Goal: Task Accomplishment & Management: Use online tool/utility

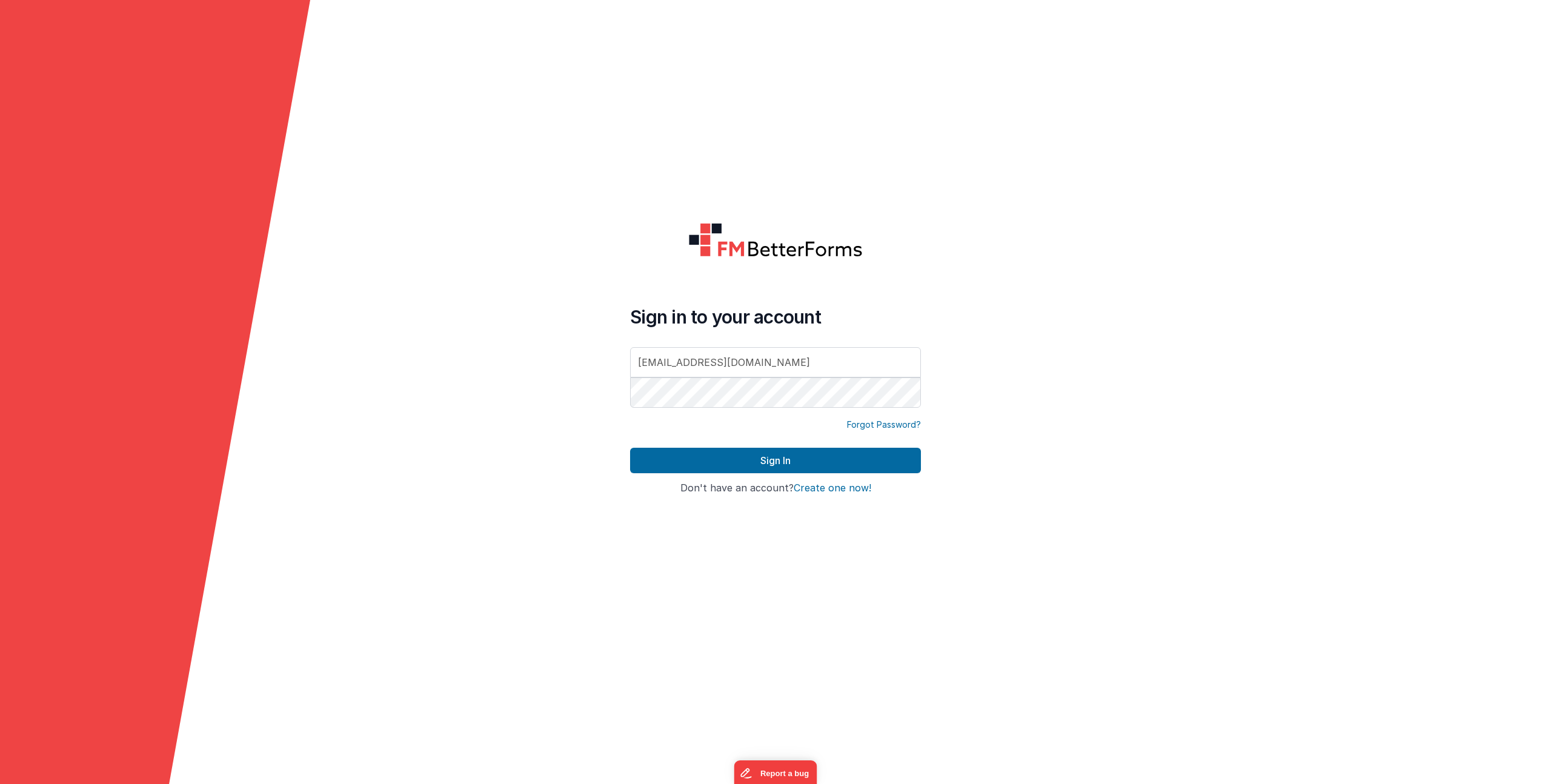
drag, startPoint x: 782, startPoint y: 356, endPoint x: 631, endPoint y: 350, distance: 151.1
click at [632, 351] on input "[EMAIL_ADDRESS][DOMAIN_NAME]" at bounding box center [775, 362] width 291 height 30
click at [839, 366] on input "[EMAIL_ADDRESS][DOMAIN_NAME]" at bounding box center [775, 362] width 291 height 30
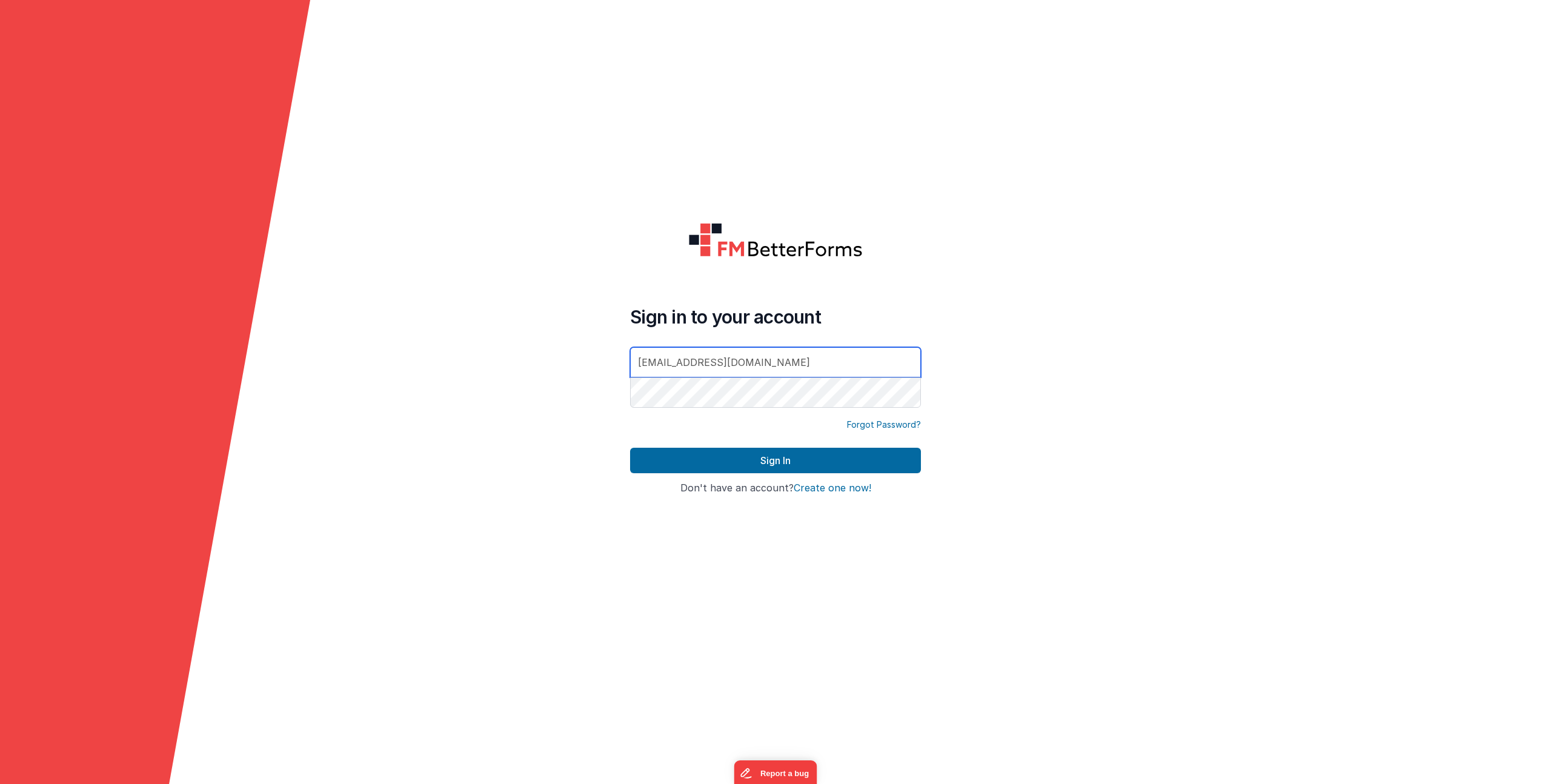
type input "[EMAIL_ADDRESS][DOMAIN_NAME]"
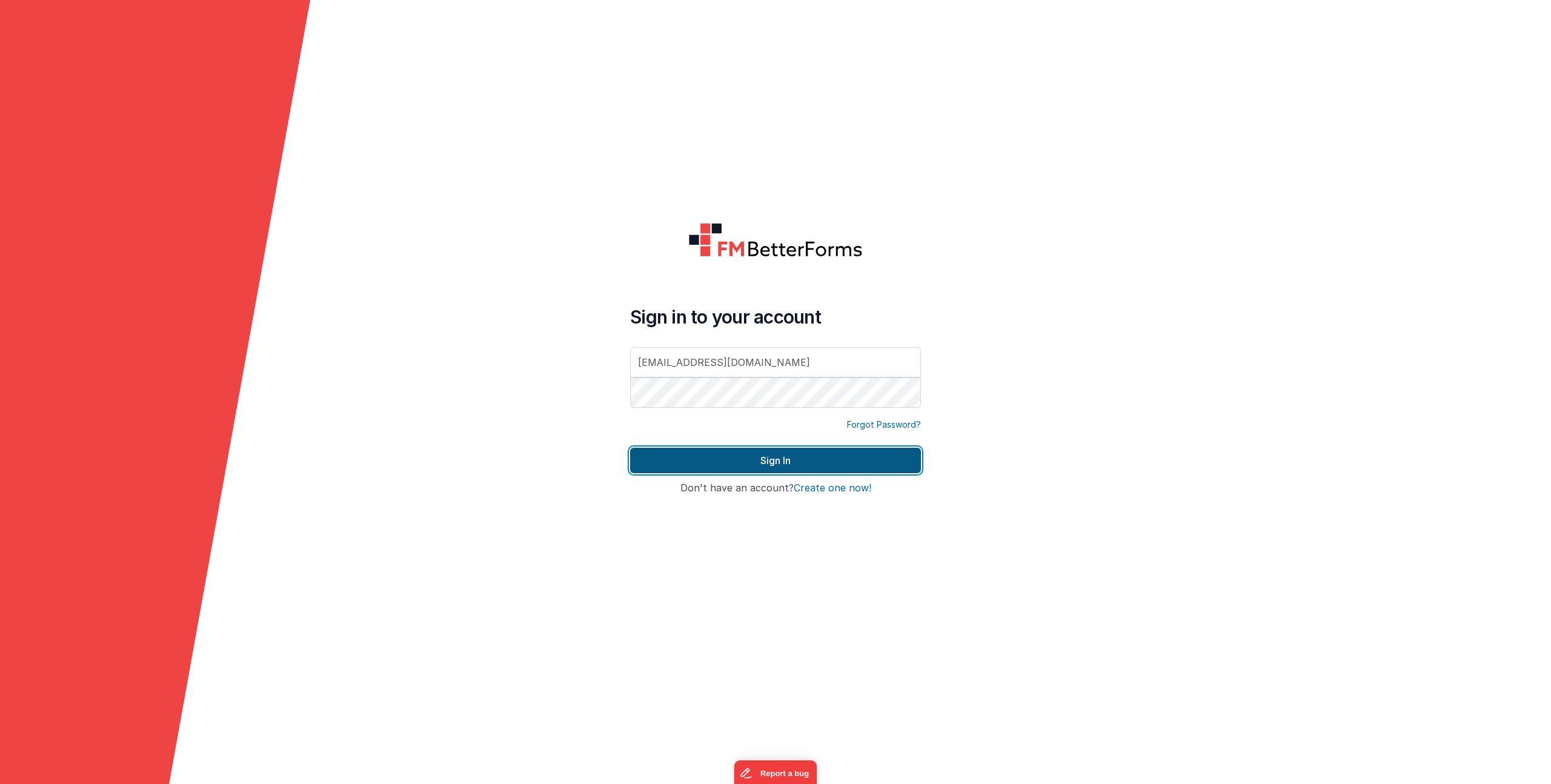
click at [757, 465] on button "Sign In" at bounding box center [775, 461] width 291 height 26
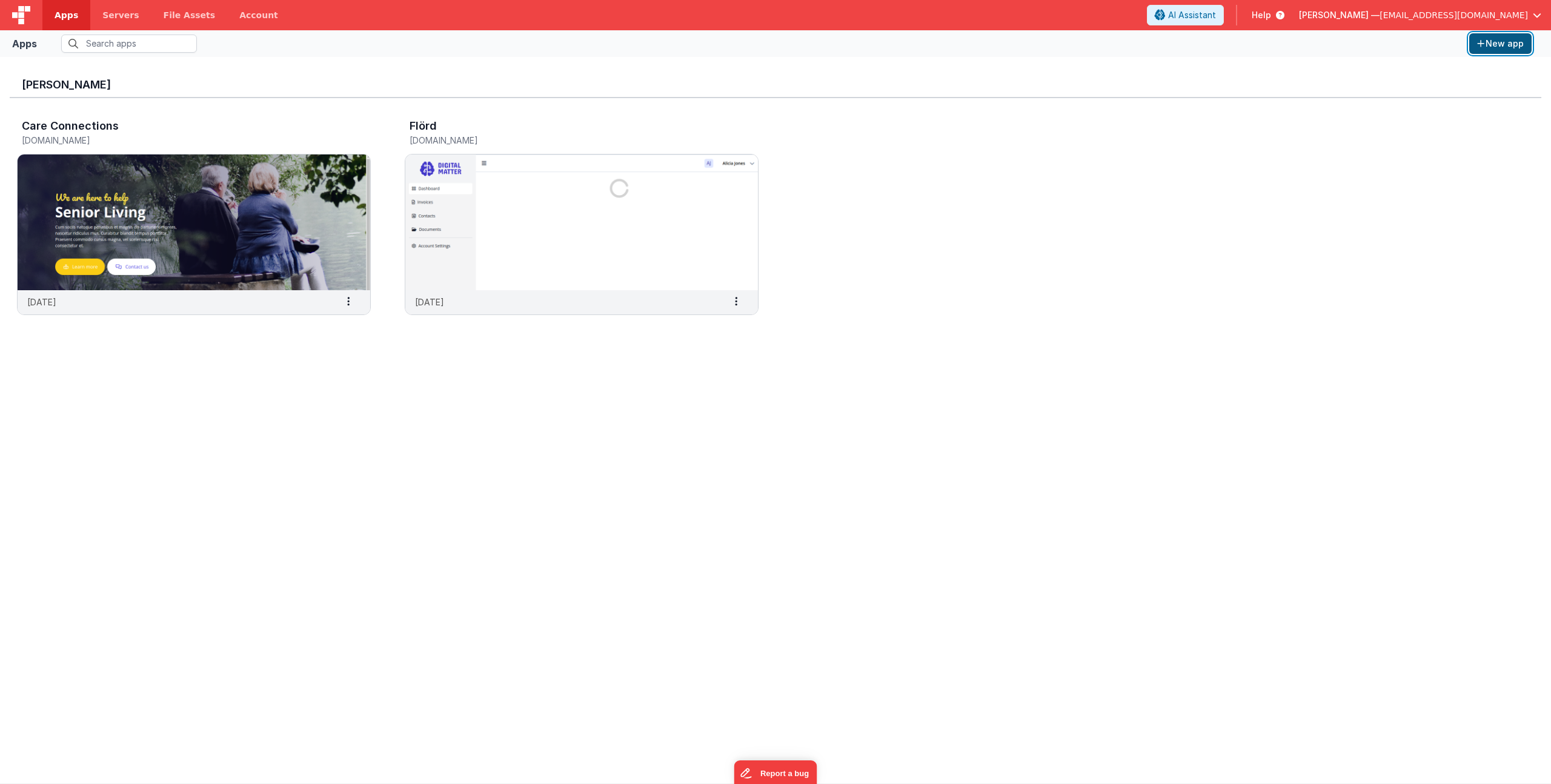
click at [1502, 50] on button "New app" at bounding box center [1500, 43] width 62 height 20
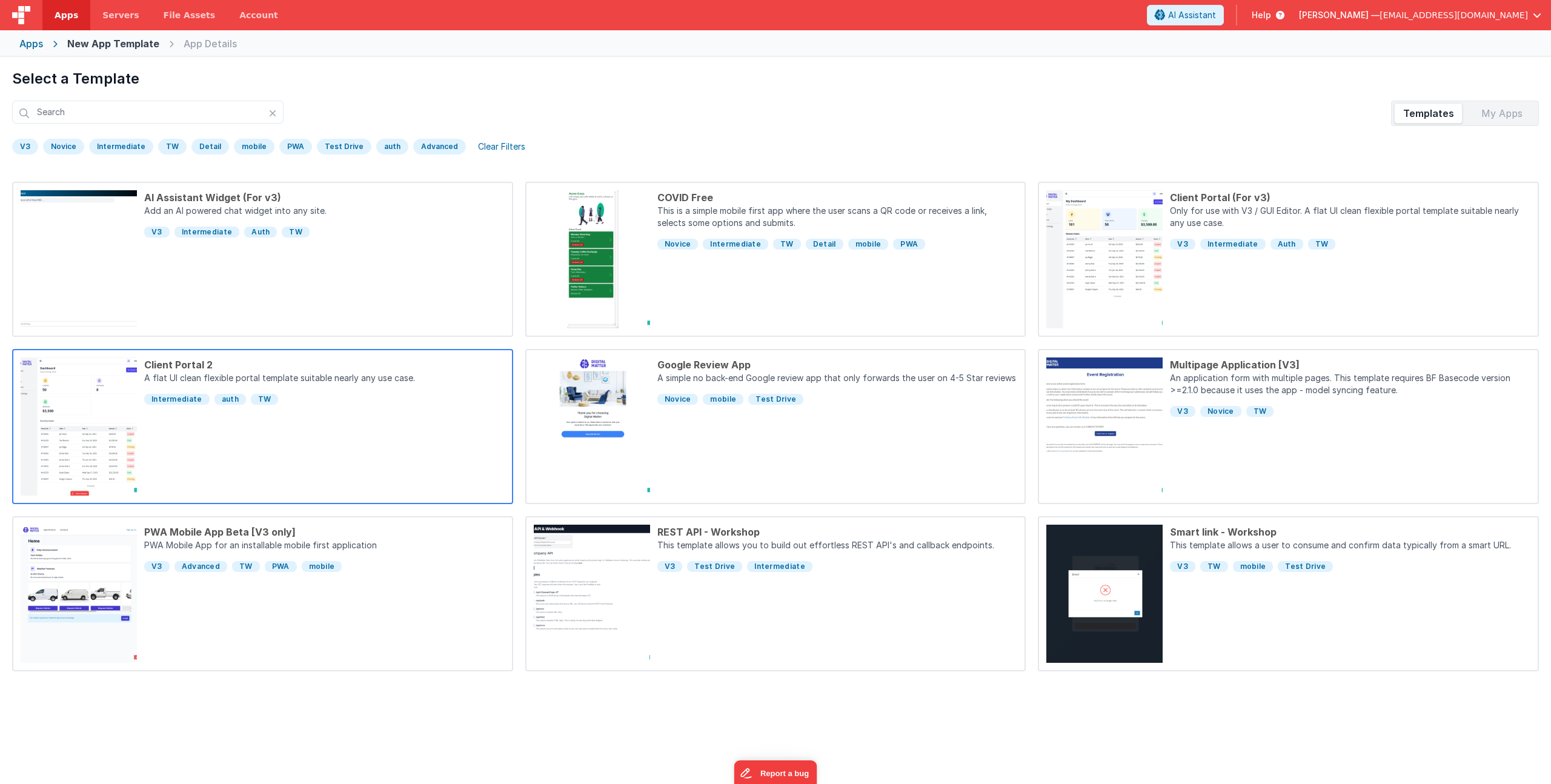
click at [357, 438] on div "Client Portal 2 A flat UI clean flexible portal template suitable nearly any us…" at bounding box center [321, 426] width 368 height 138
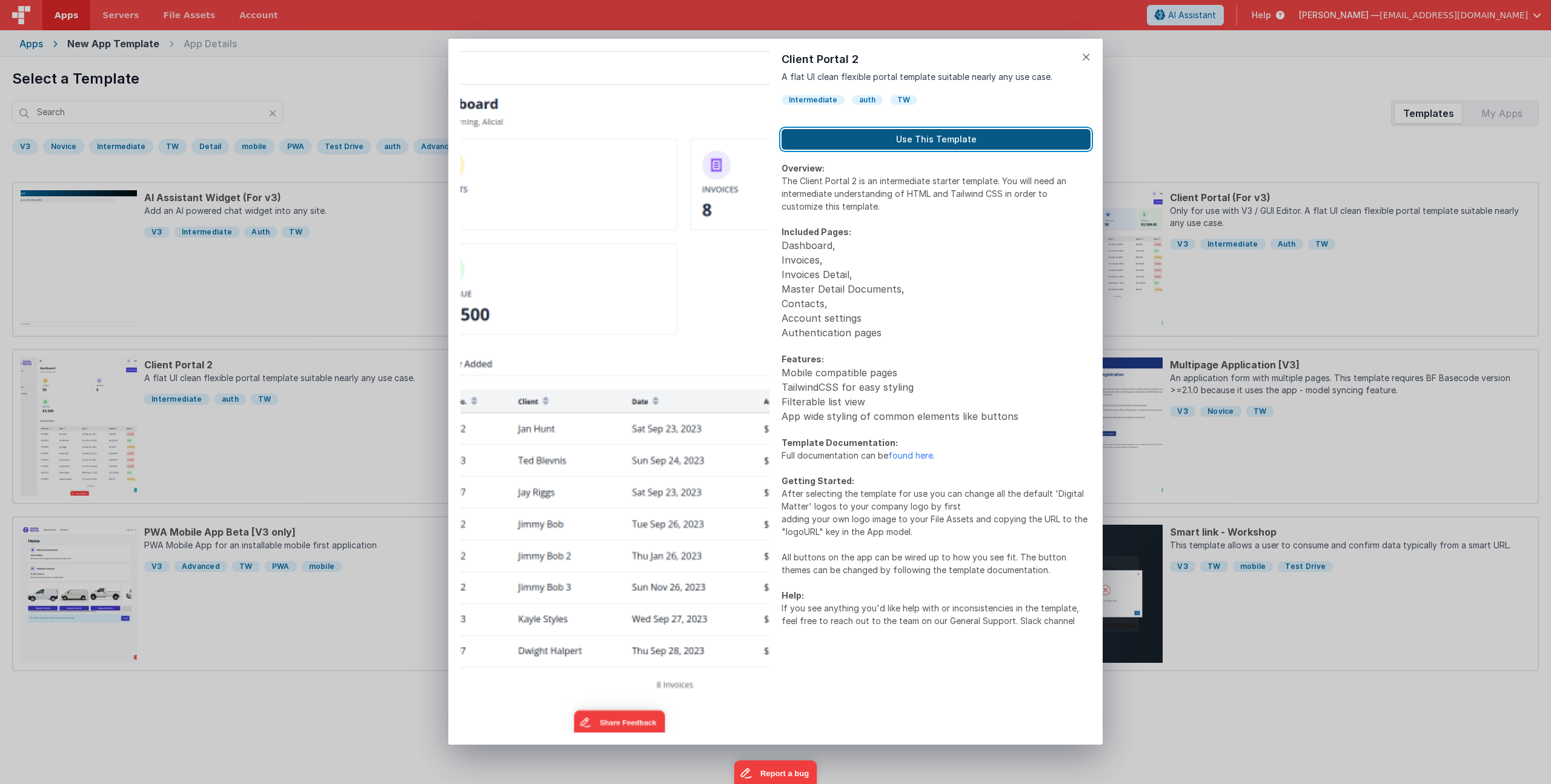
click at [888, 139] on button "Use This Template" at bounding box center [936, 138] width 309 height 20
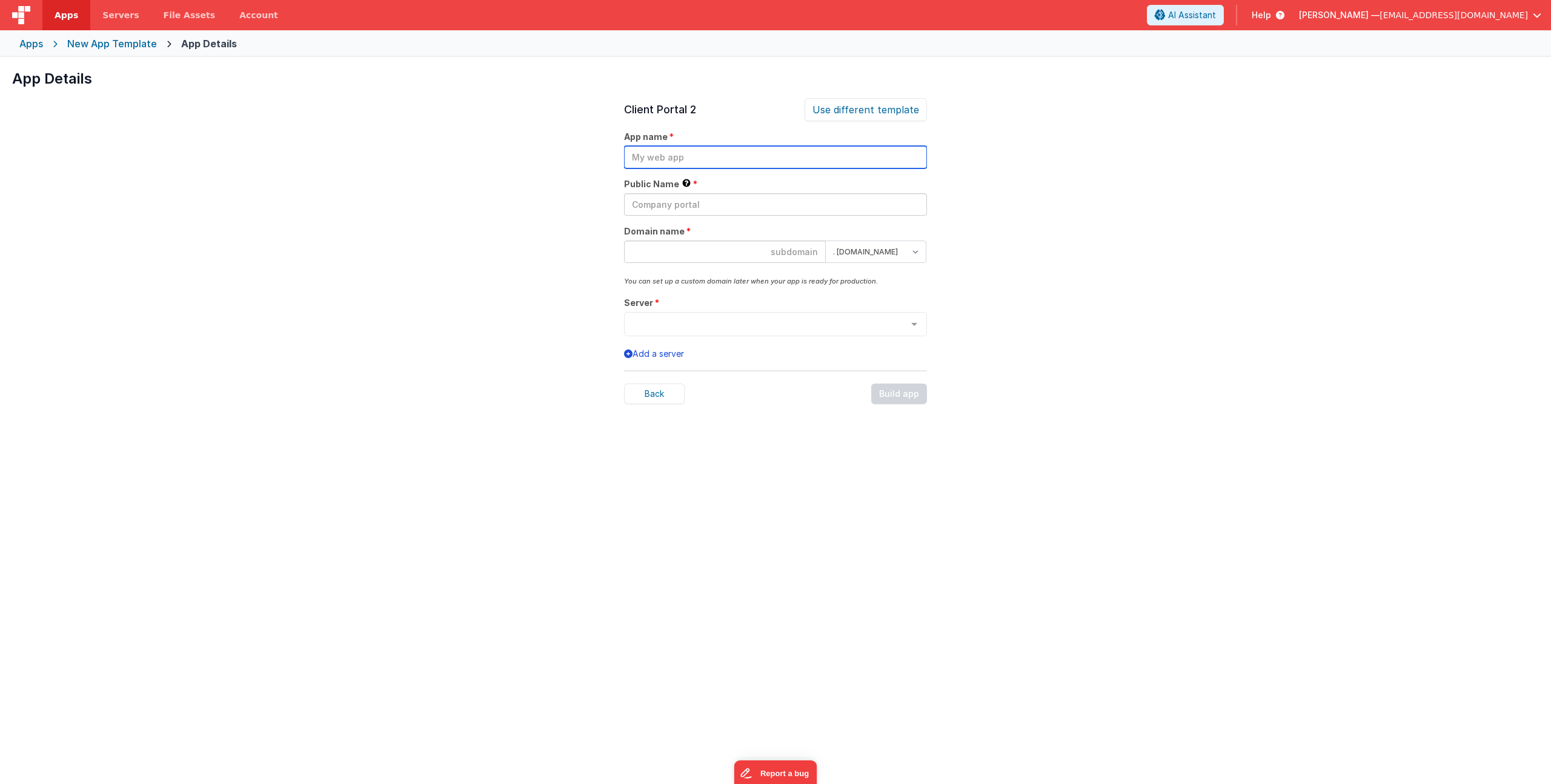
click at [693, 160] on input "text" at bounding box center [775, 157] width 303 height 23
type input "Summit Settlements"
click at [765, 247] on input at bounding box center [724, 252] width 202 height 23
type input "summit"
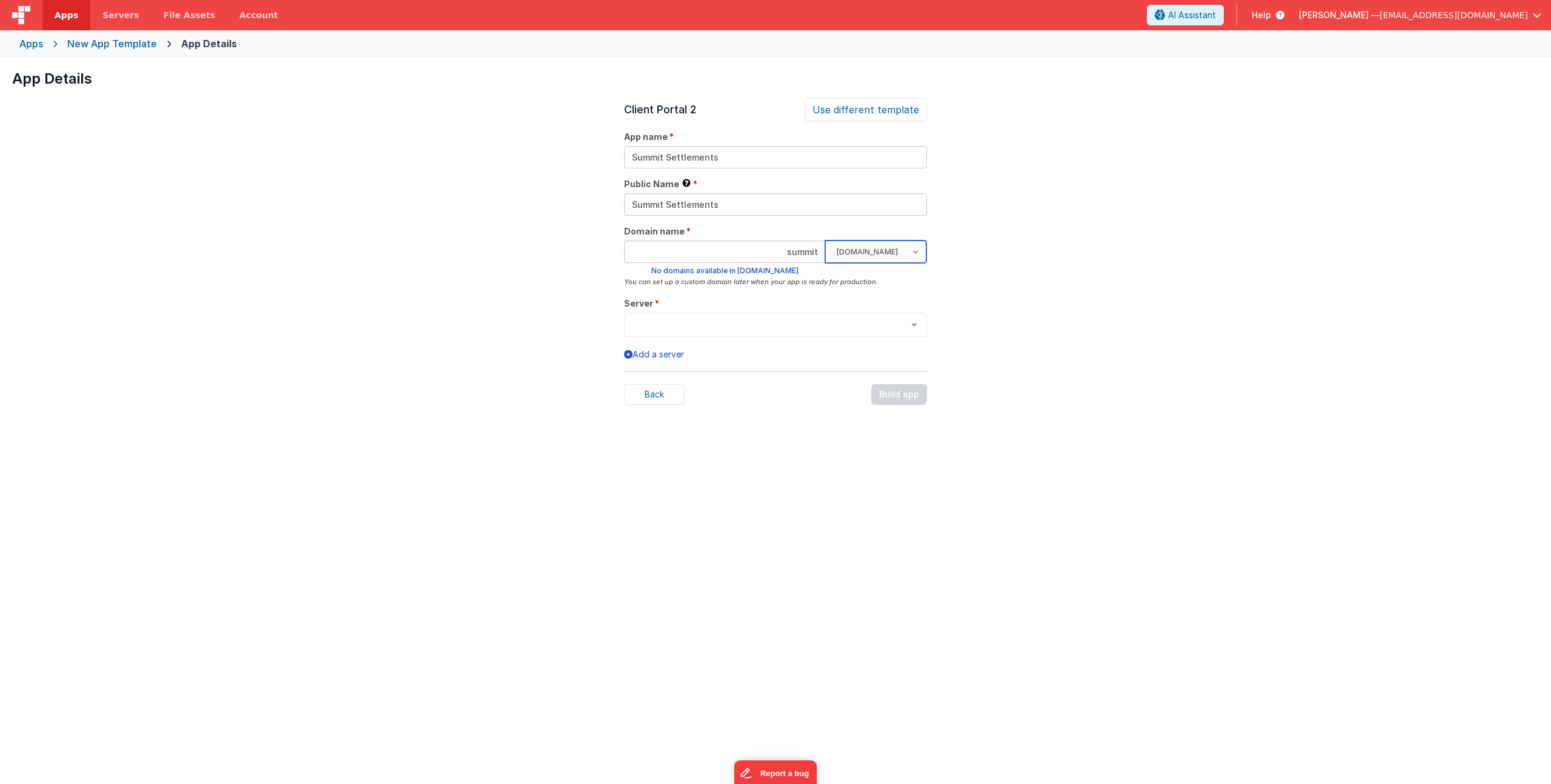
click at [923, 252] on select ". [DOMAIN_NAME] . [DOMAIN_NAME]" at bounding box center [876, 252] width 101 height 23
select select "[DOMAIN_NAME]"
click at [825, 241] on select ". [DOMAIN_NAME] . [DOMAIN_NAME]" at bounding box center [876, 252] width 101 height 23
click at [821, 250] on input "summit" at bounding box center [724, 252] width 202 height 23
click at [1021, 238] on div "App Details Preview AI Assistant Widget (For v3) Add an AI powered chat widget …" at bounding box center [775, 449] width 1551 height 784
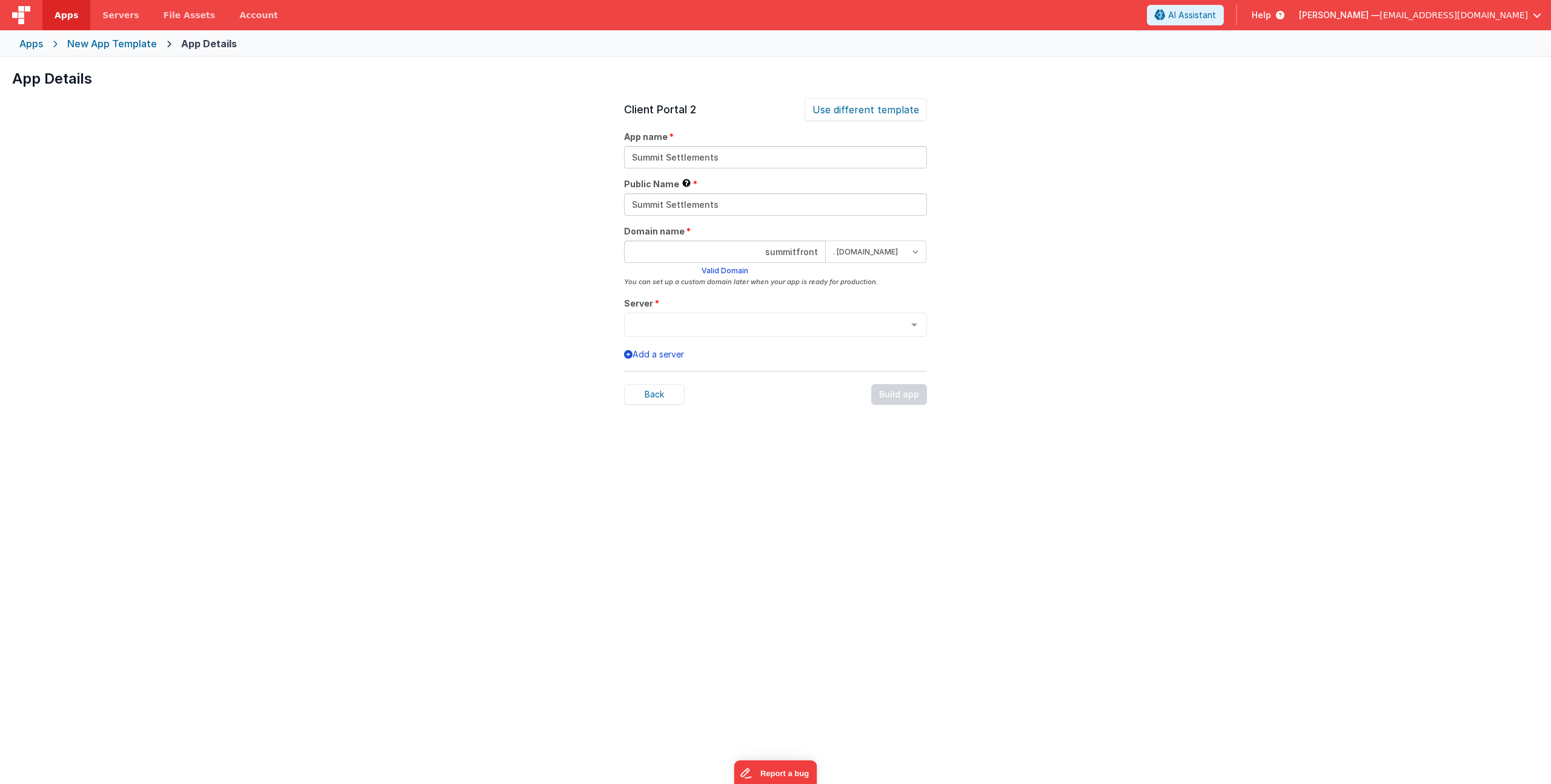
click at [802, 259] on input "summitfront" at bounding box center [724, 252] width 202 height 23
drag, startPoint x: 799, startPoint y: 252, endPoint x: 930, endPoint y: 264, distance: 131.5
click at [930, 264] on div "App Details Preview AI Assistant Widget (For v3) Add an AI powered chat widget …" at bounding box center [775, 449] width 1551 height 784
type input "summit"
click at [1079, 324] on div "App Details Preview AI Assistant Widget (For v3) Add an AI powered chat widget …" at bounding box center [775, 449] width 1551 height 784
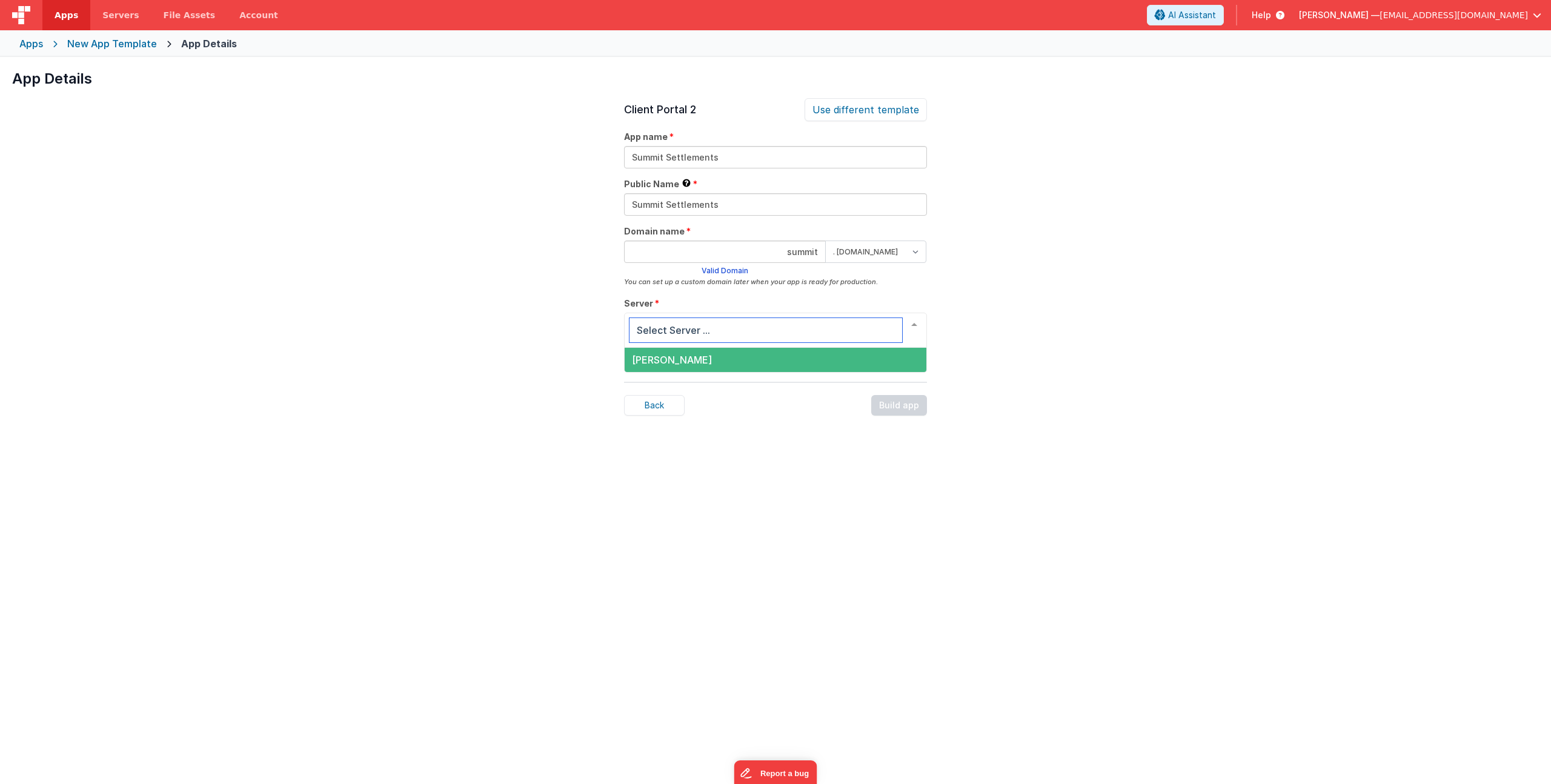
click at [733, 356] on span "[PERSON_NAME]" at bounding box center [775, 359] width 302 height 24
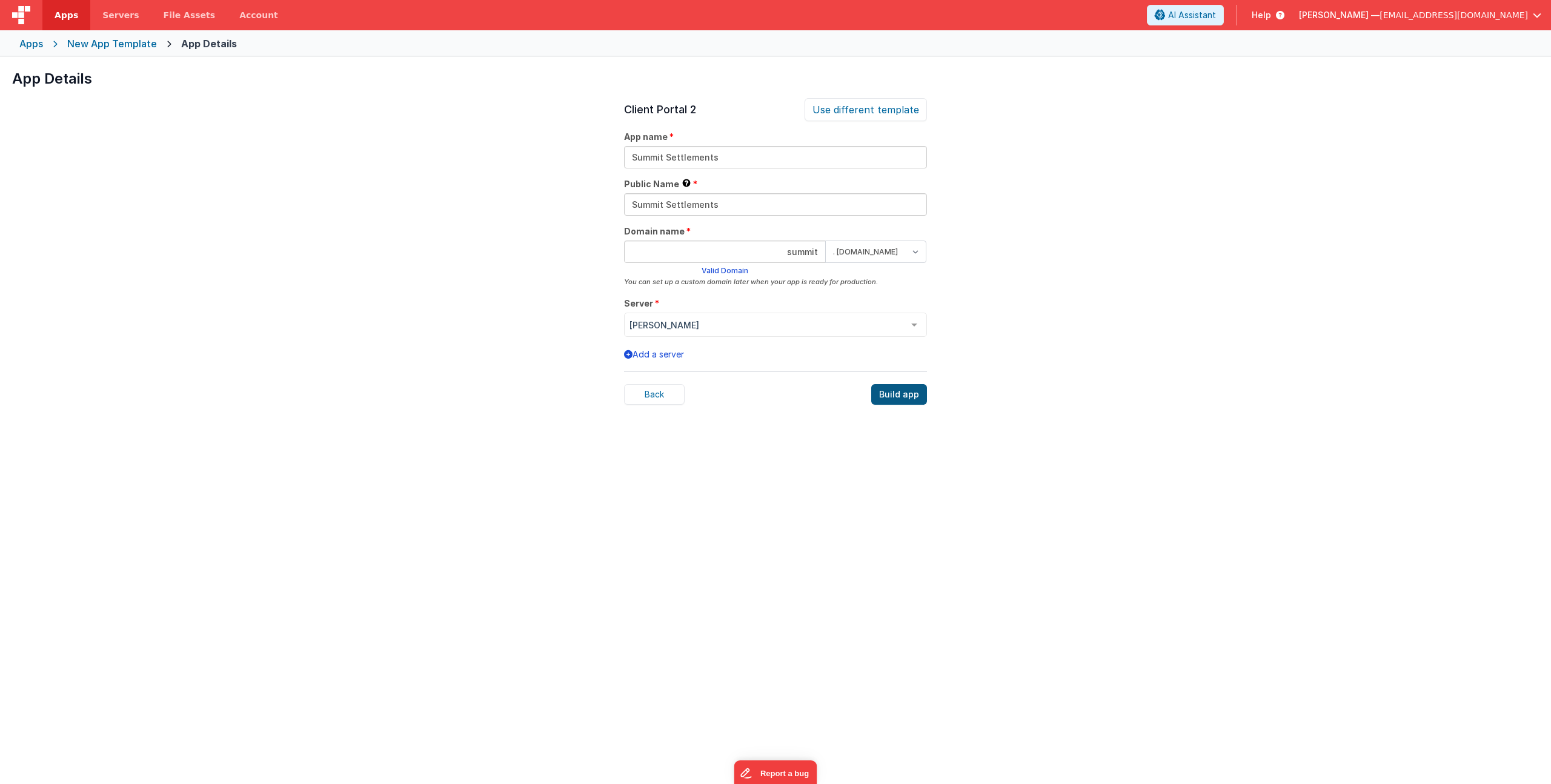
click at [903, 396] on div "Build app" at bounding box center [899, 394] width 56 height 20
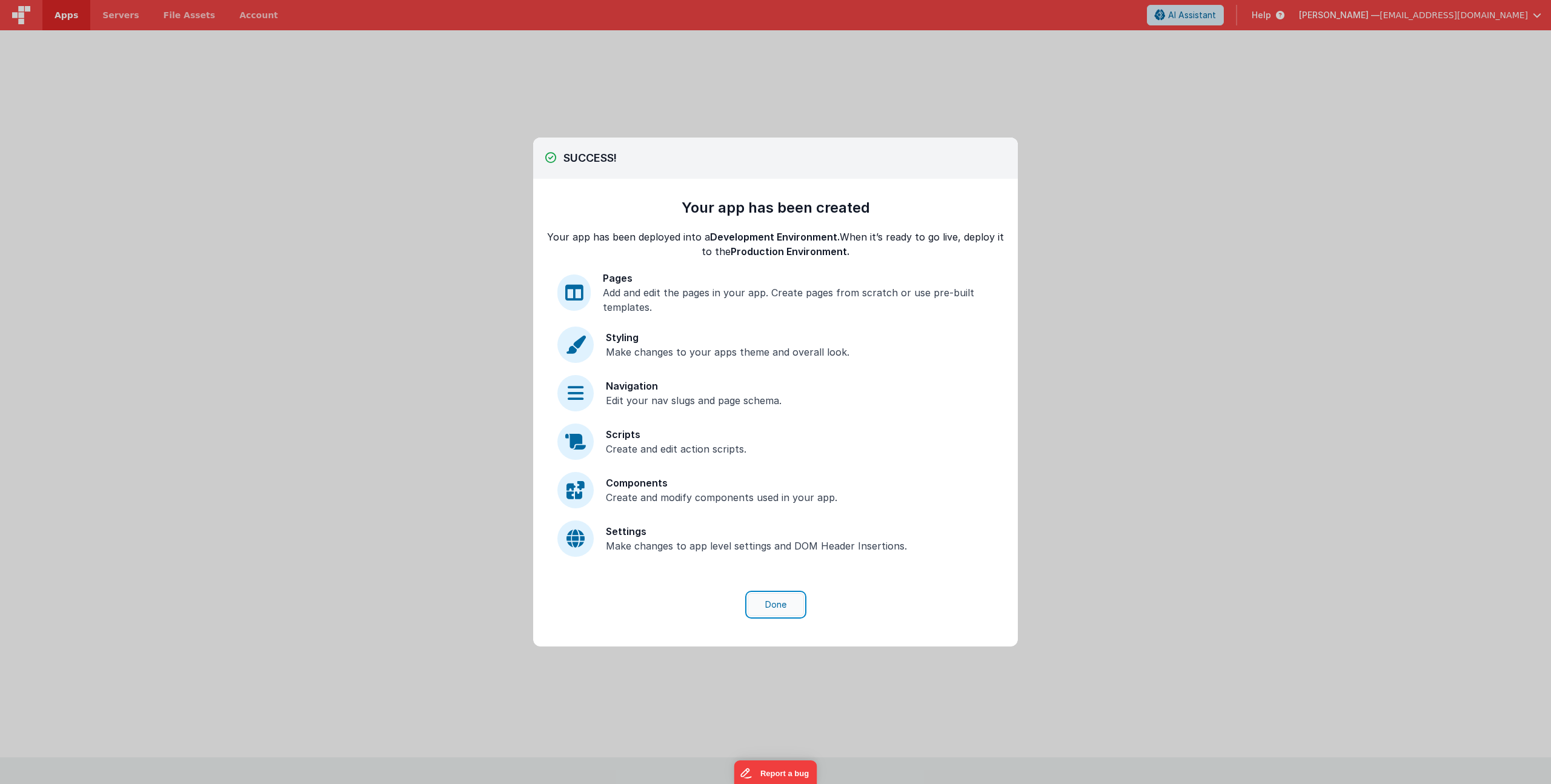
click at [779, 605] on button "Done" at bounding box center [776, 605] width 56 height 23
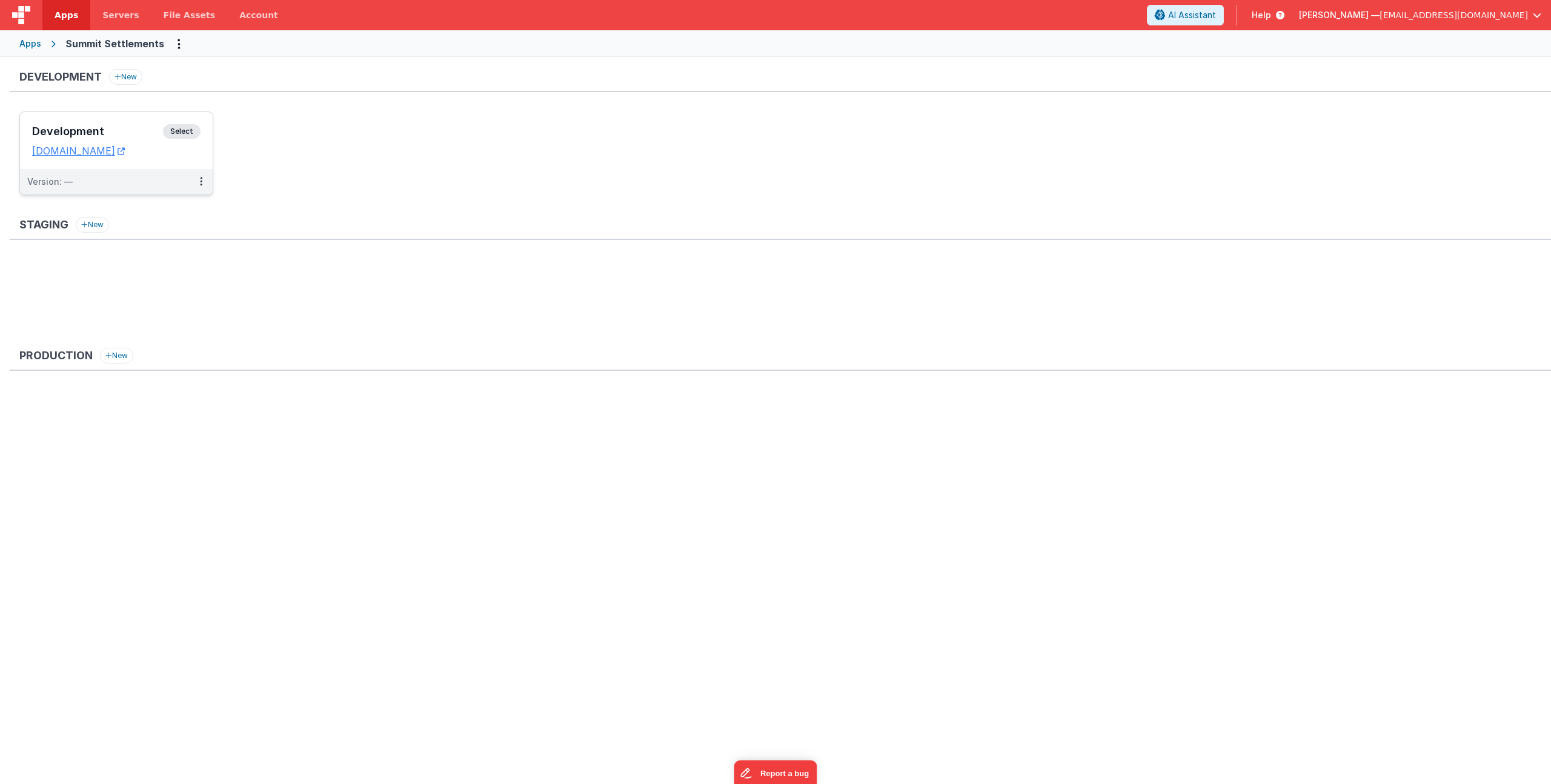
click at [106, 129] on h3 "Development" at bounding box center [97, 132] width 131 height 12
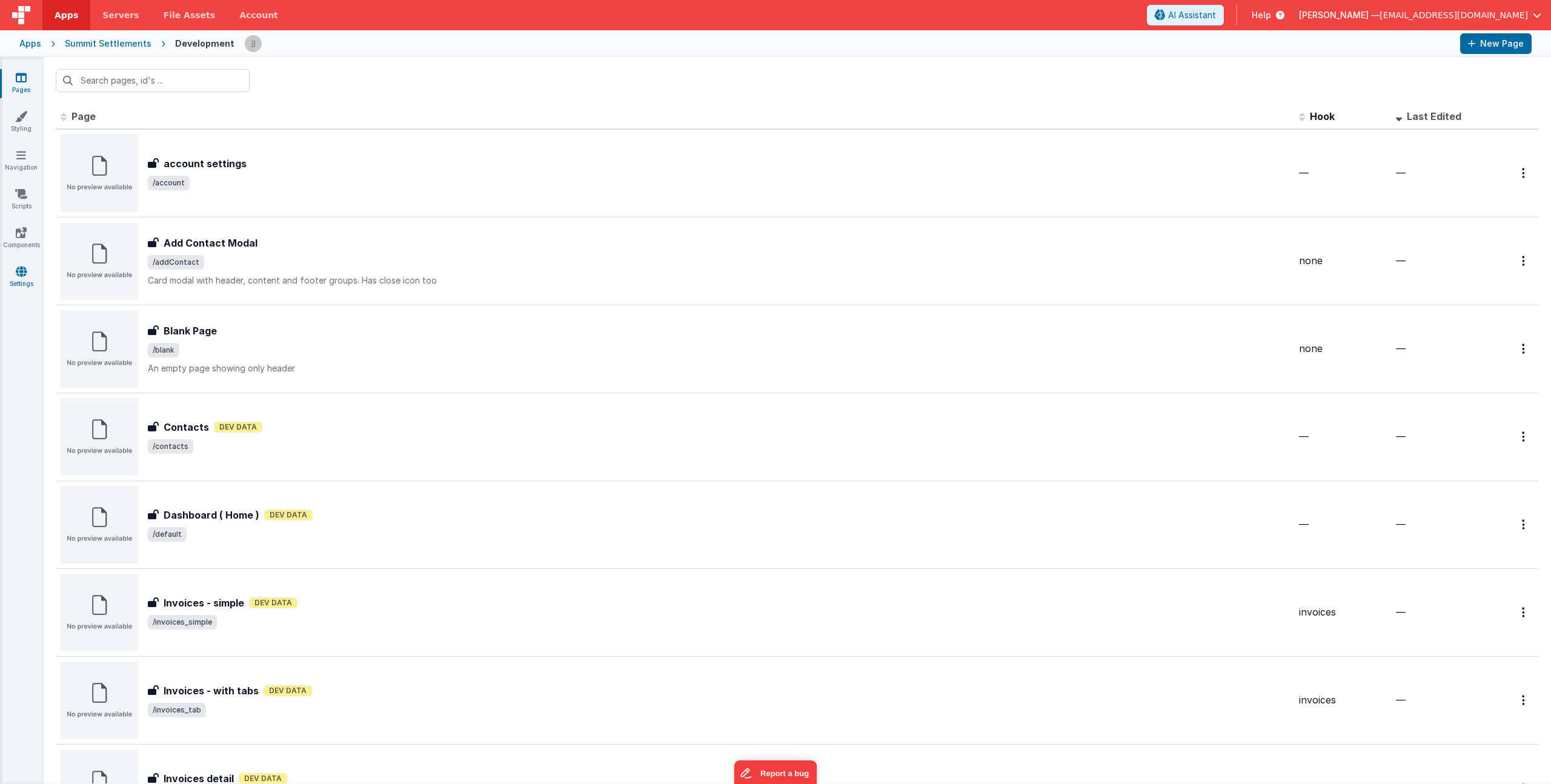
click at [26, 280] on link "Settings" at bounding box center [21, 278] width 44 height 24
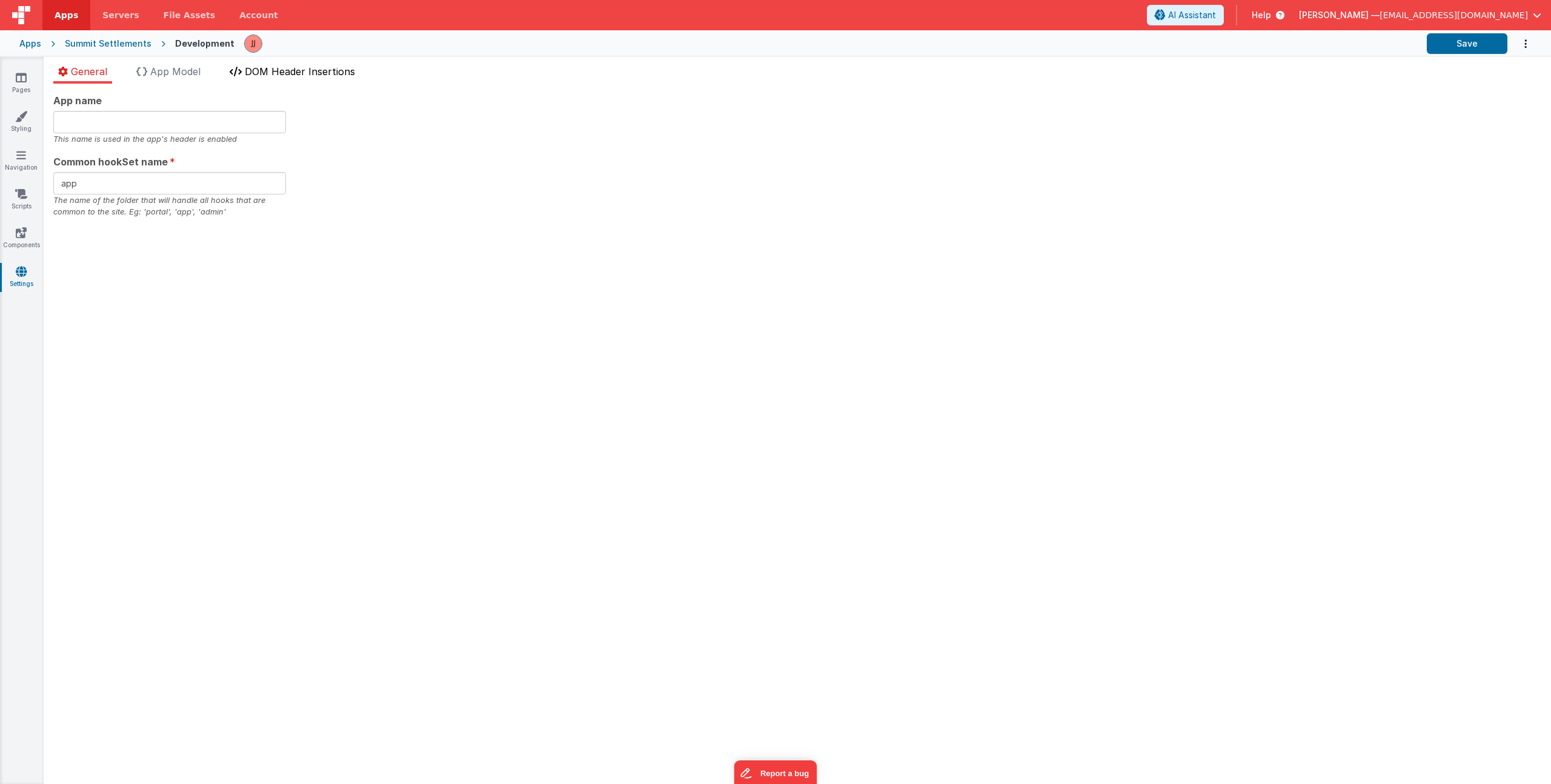
click at [304, 70] on span "DOM Header Insertions" at bounding box center [300, 71] width 111 height 12
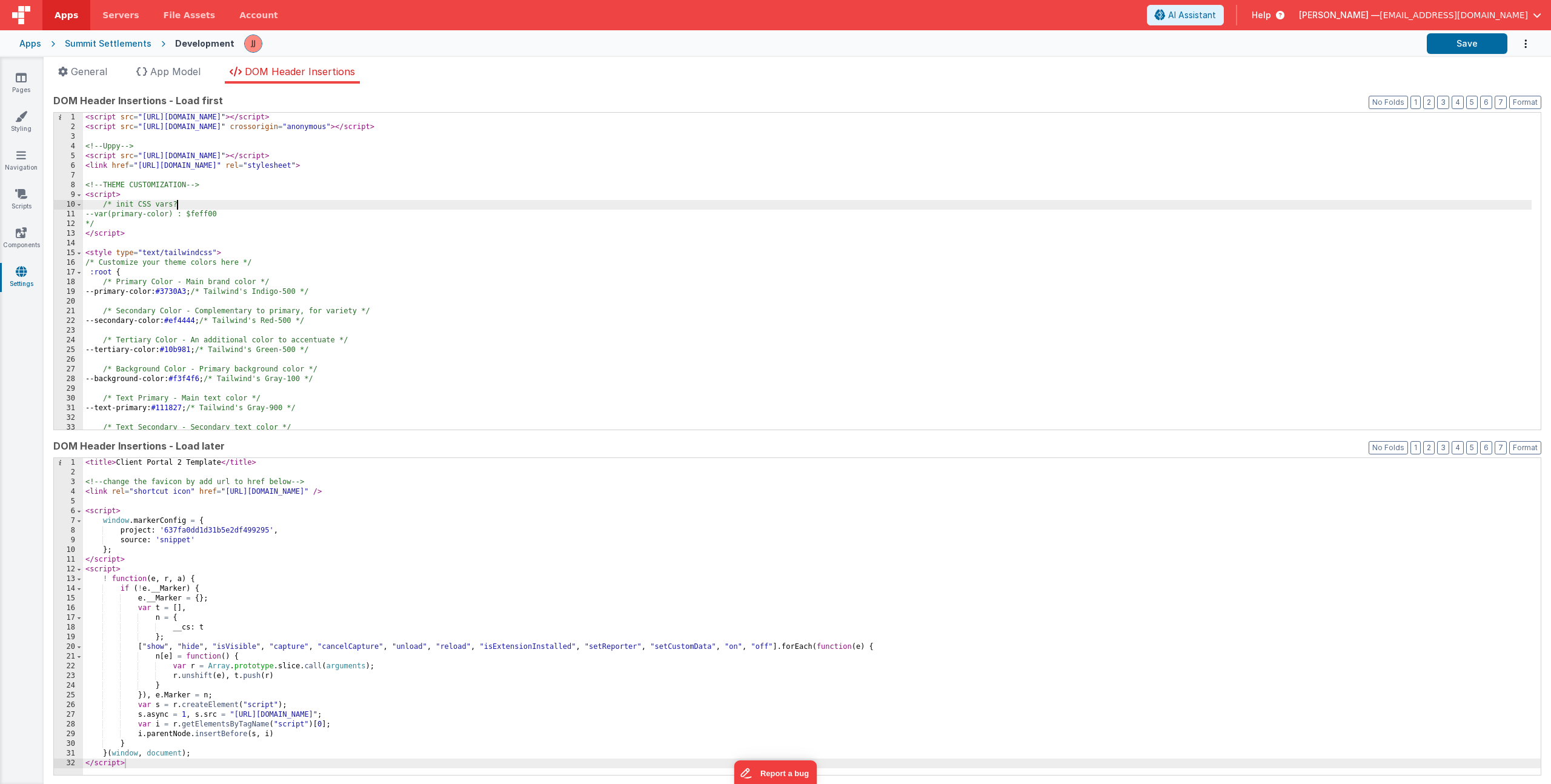
click at [287, 209] on div "< script src = "[URL][DOMAIN_NAME]" > </ script > < script src = "[URL][DOMAIN_…" at bounding box center [808, 281] width 1449 height 336
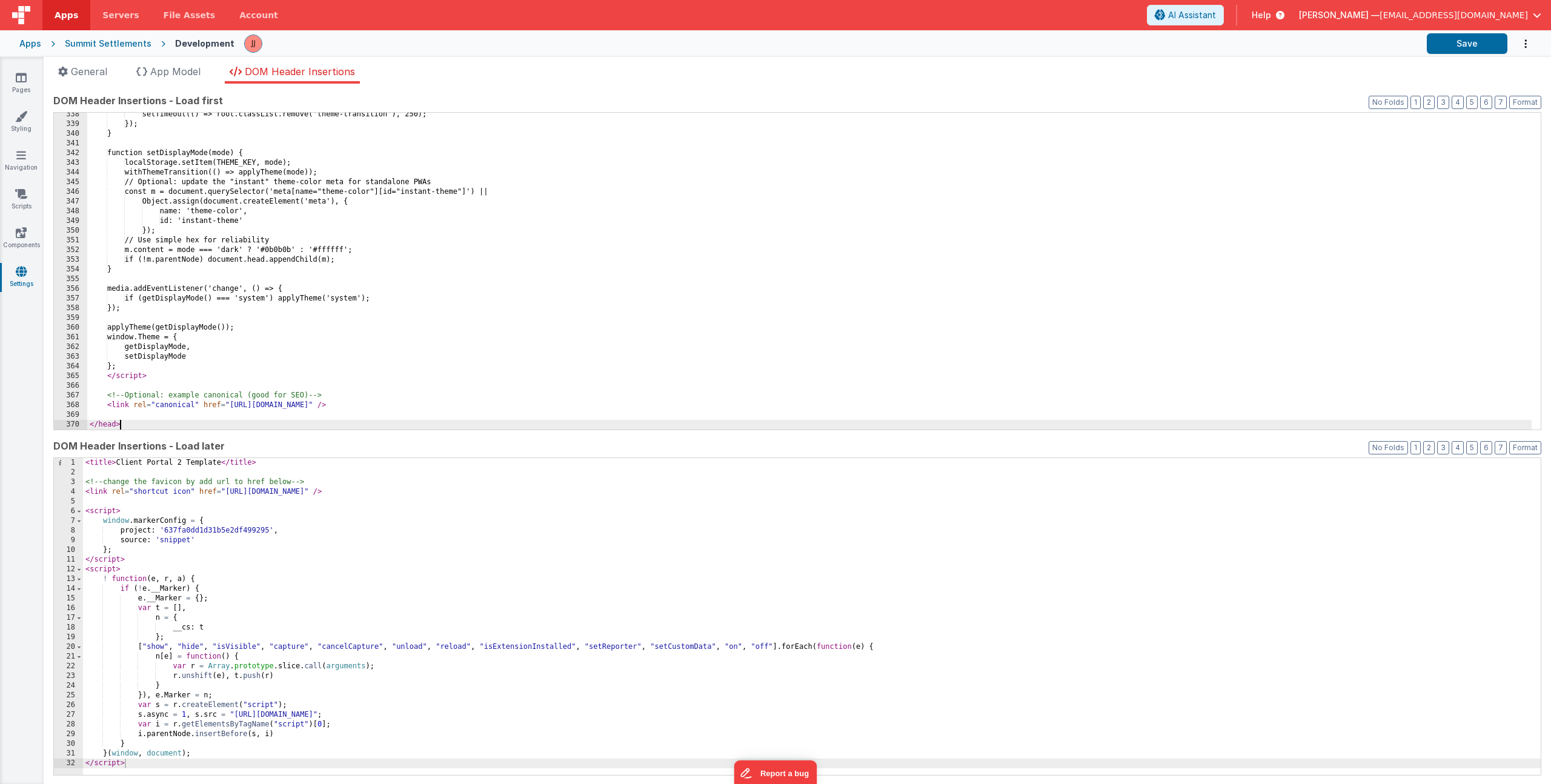
scroll to position [3269, 0]
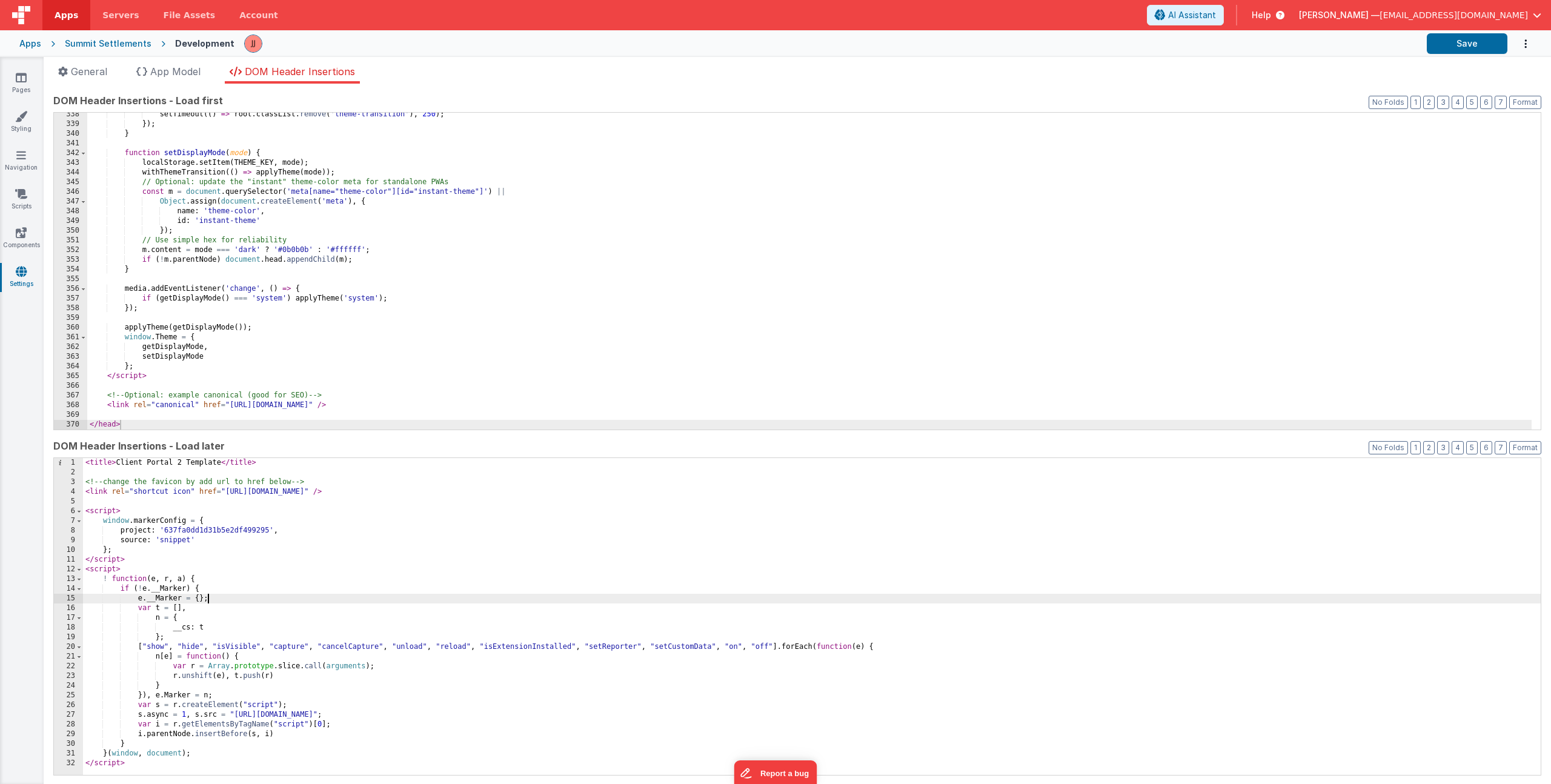
click at [285, 599] on div "< title > Client Portal 2 Template </ title > <!-- change the favicon by add ur…" at bounding box center [812, 626] width 1458 height 336
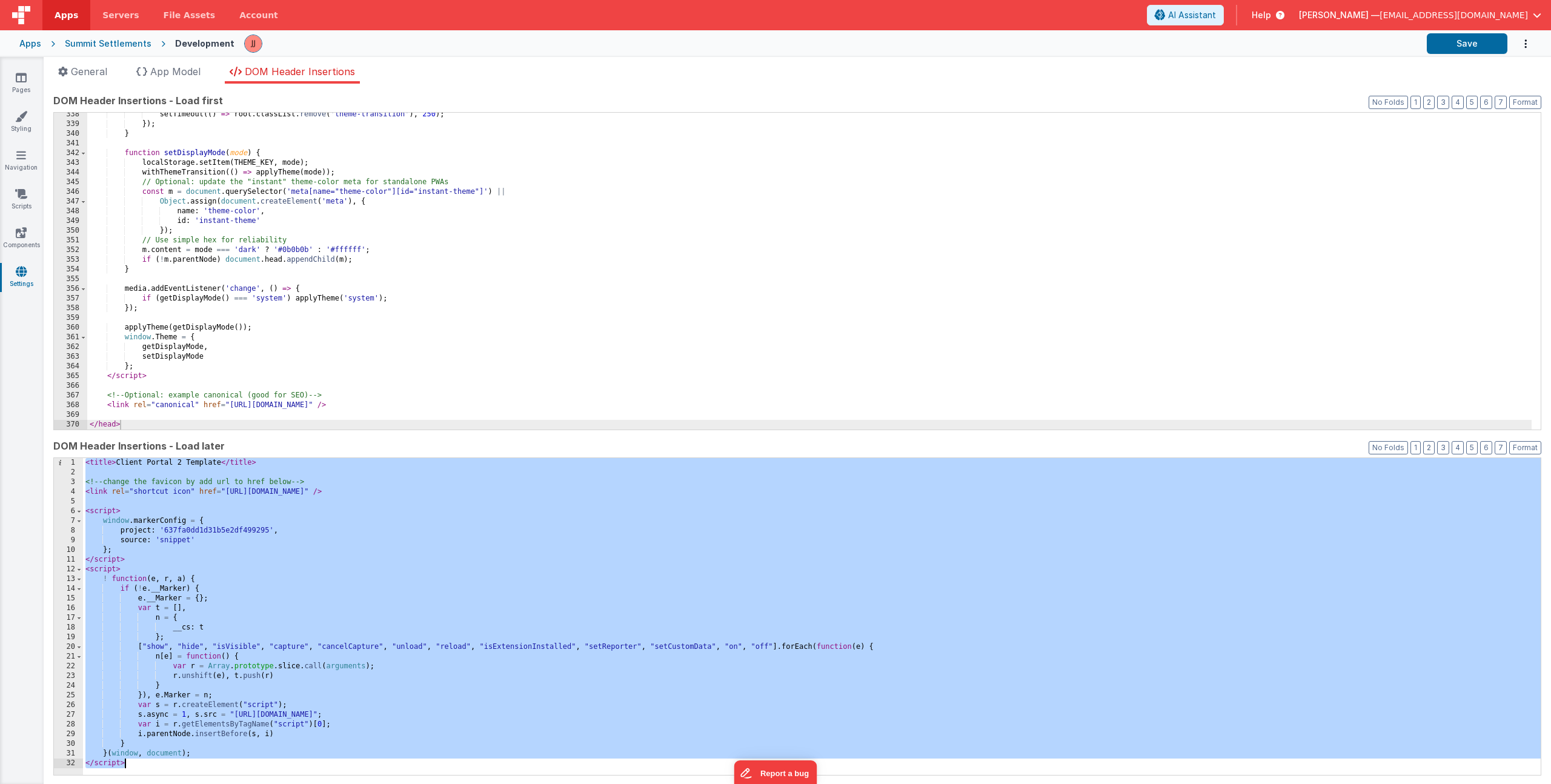
paste textarea
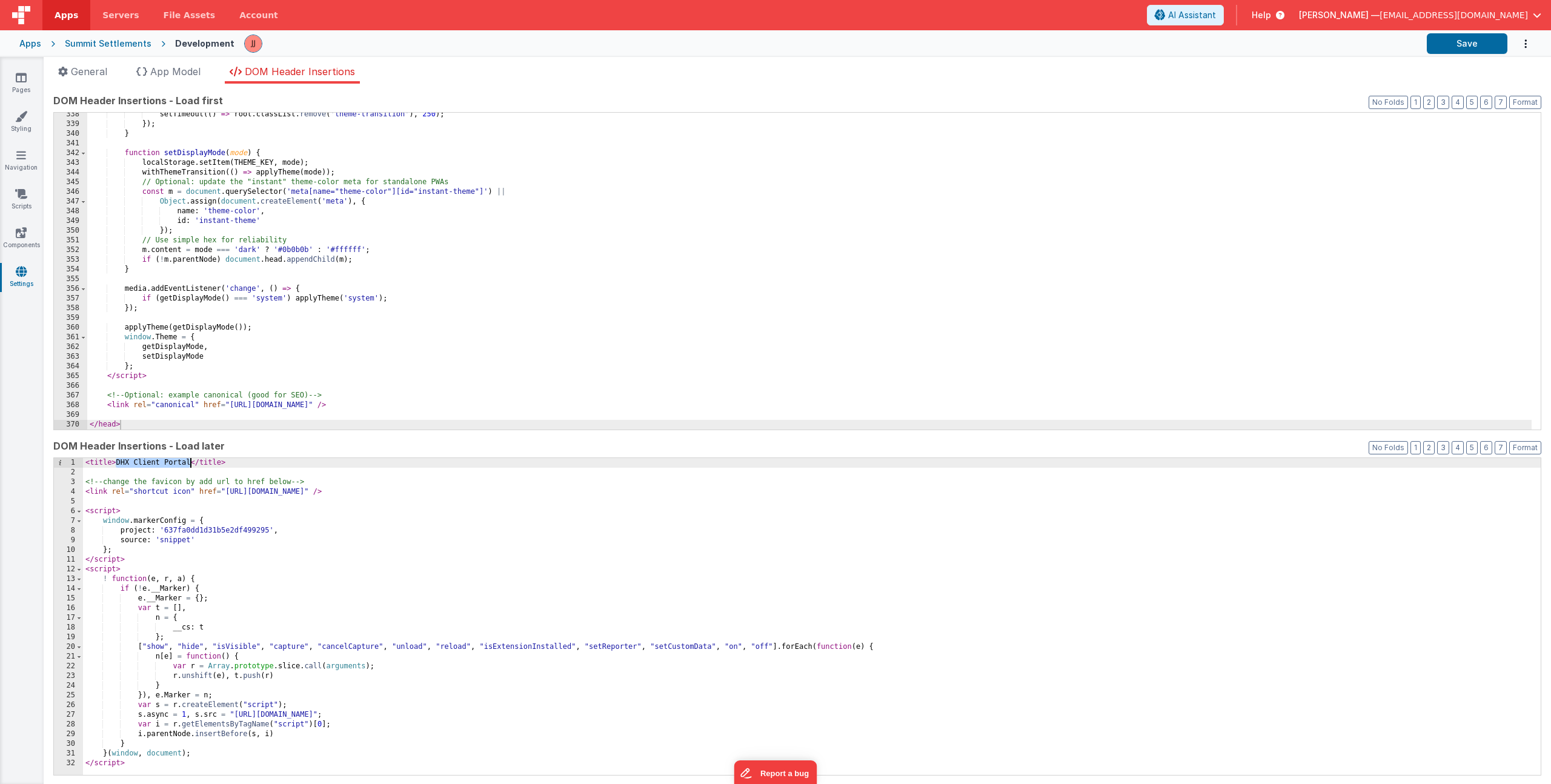
drag, startPoint x: 115, startPoint y: 462, endPoint x: 191, endPoint y: 462, distance: 76.0
click at [191, 462] on div "< title > DHX Client Portal </ title > <!-- change the favicon by add url to hr…" at bounding box center [812, 626] width 1458 height 336
click at [1488, 42] on button "Save" at bounding box center [1467, 43] width 80 height 20
click at [26, 122] on icon at bounding box center [21, 117] width 12 height 12
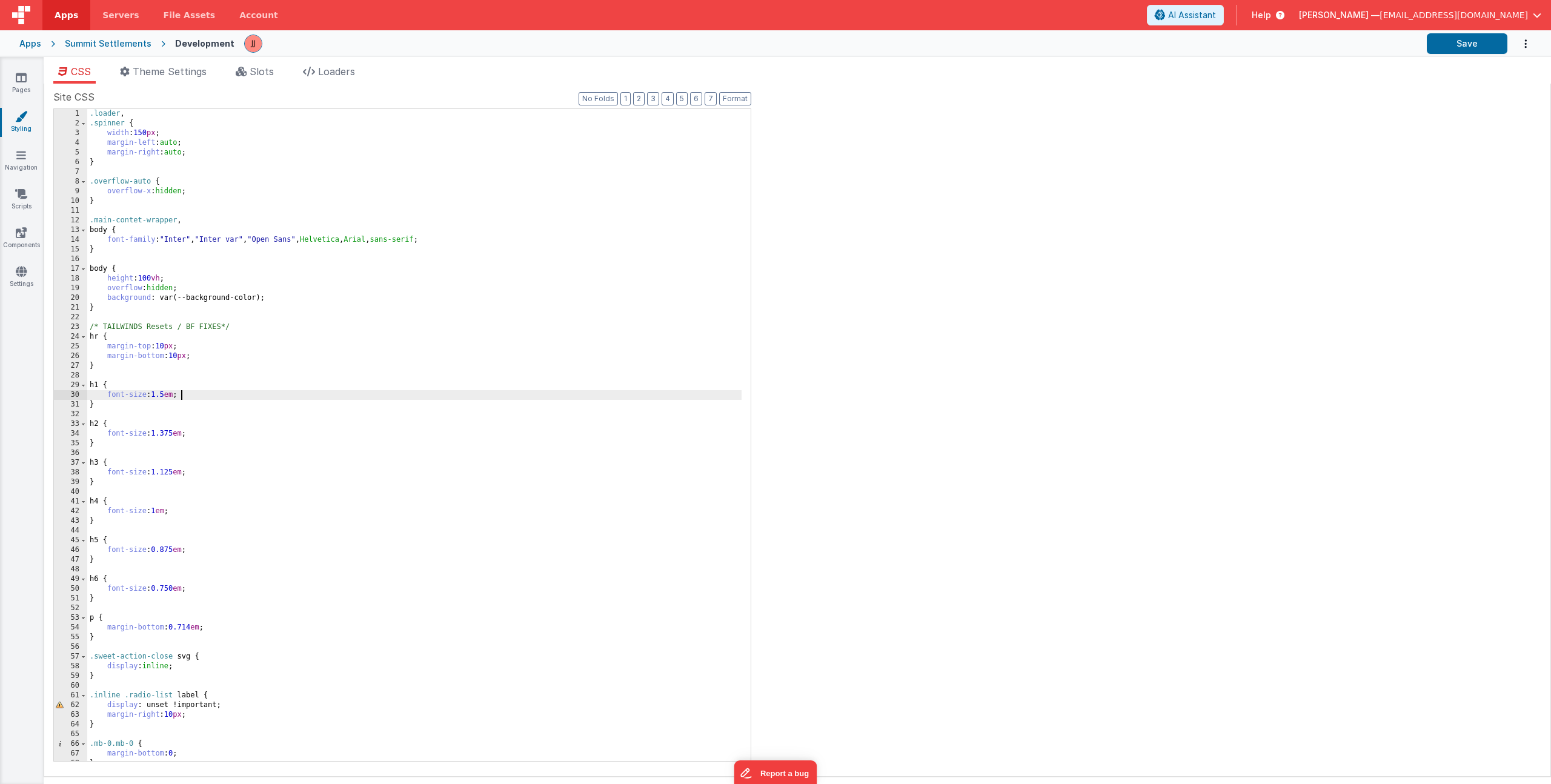
click at [323, 391] on div ".loader , .spinner { width : 150 px ; margin-left : auto ; margin-right : auto …" at bounding box center [414, 444] width 654 height 671
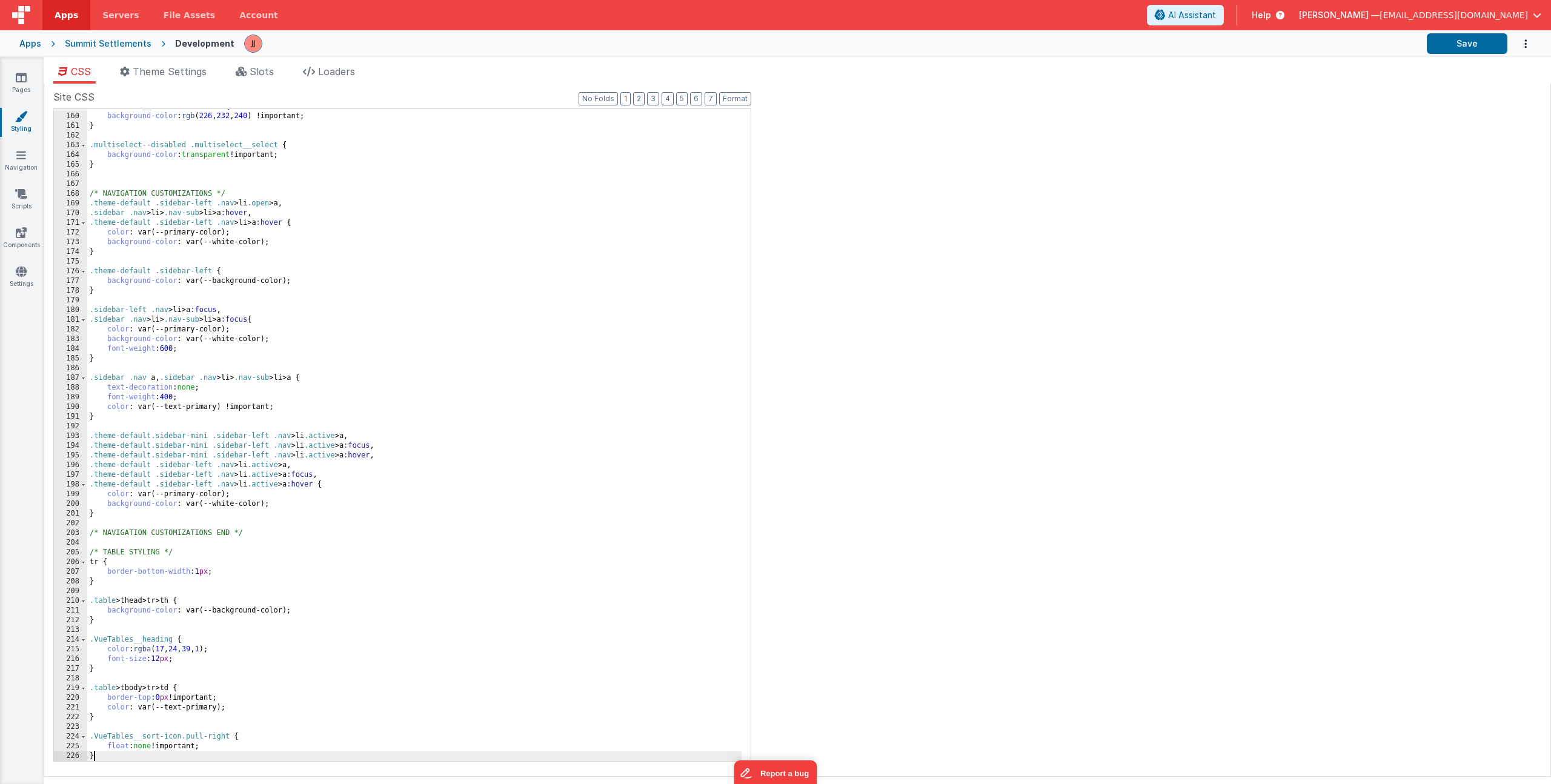
scroll to position [1538, 0]
click at [1442, 42] on button "Save" at bounding box center [1467, 43] width 80 height 20
click at [1476, 46] on button "Save" at bounding box center [1467, 43] width 80 height 20
click at [95, 45] on div "Summit Settlements" at bounding box center [108, 44] width 86 height 12
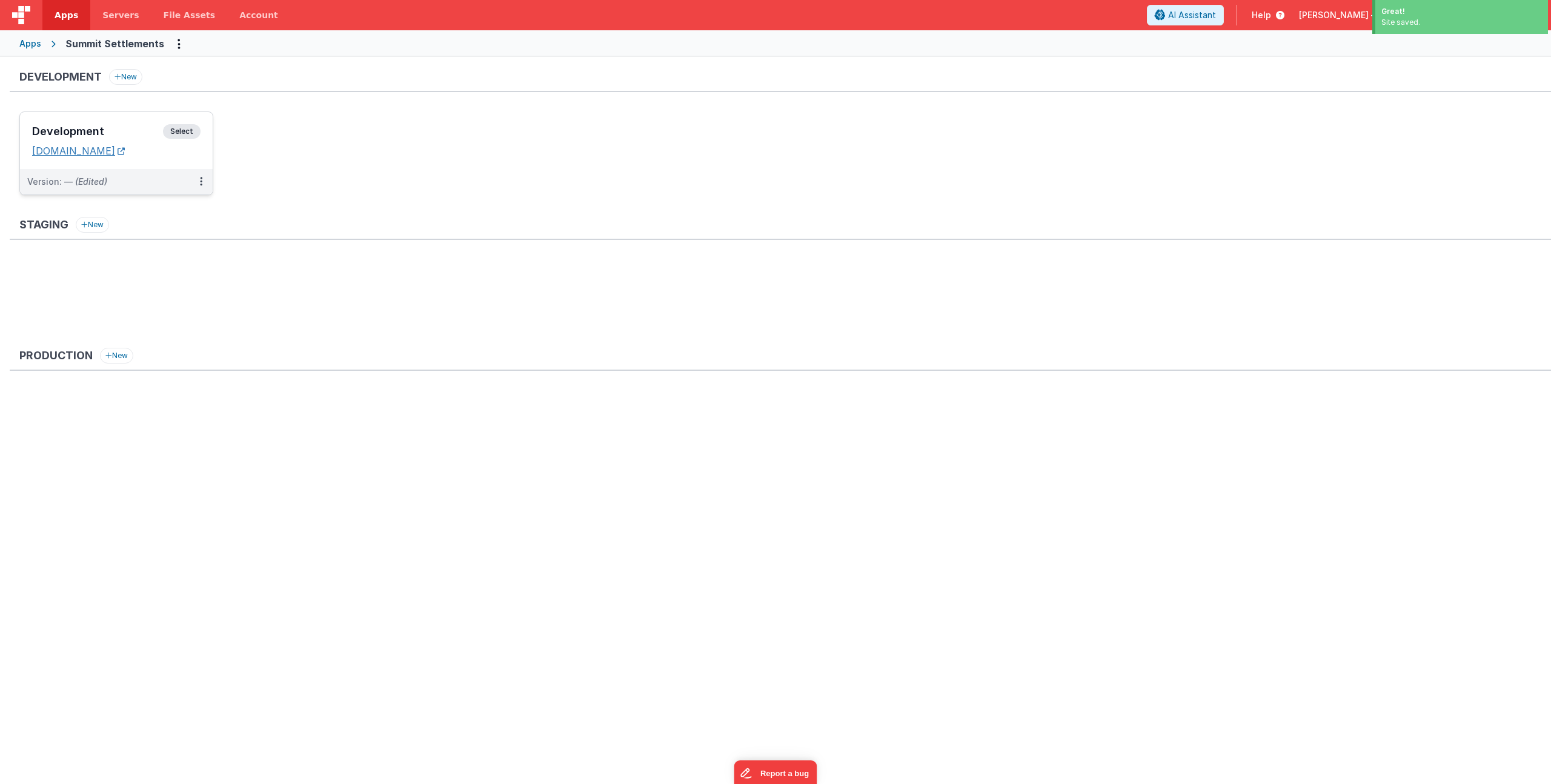
click at [94, 150] on link "[DOMAIN_NAME]" at bounding box center [78, 151] width 92 height 12
click at [106, 133] on h3 "Development" at bounding box center [97, 132] width 131 height 12
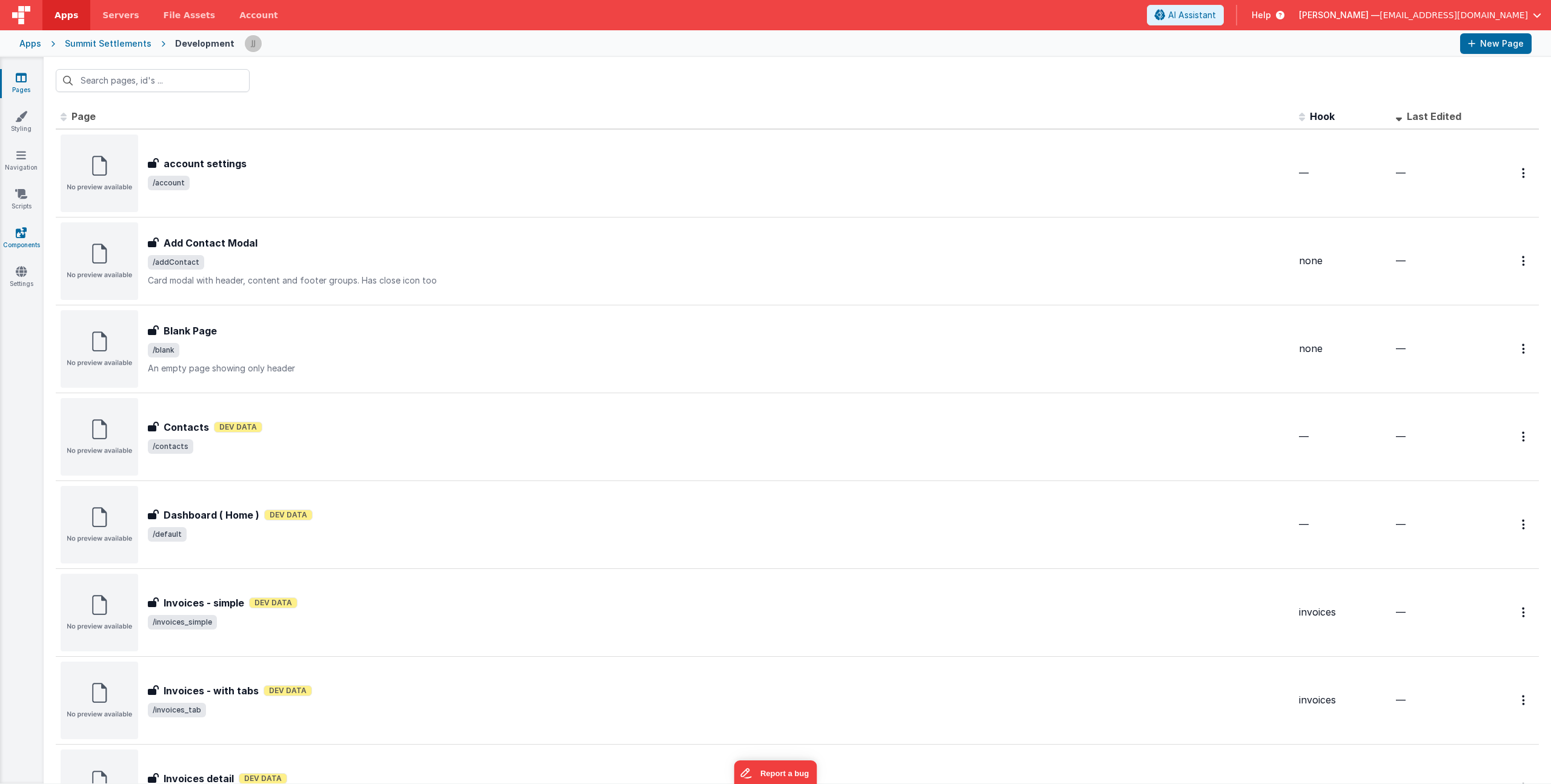
click at [19, 235] on icon at bounding box center [21, 232] width 11 height 12
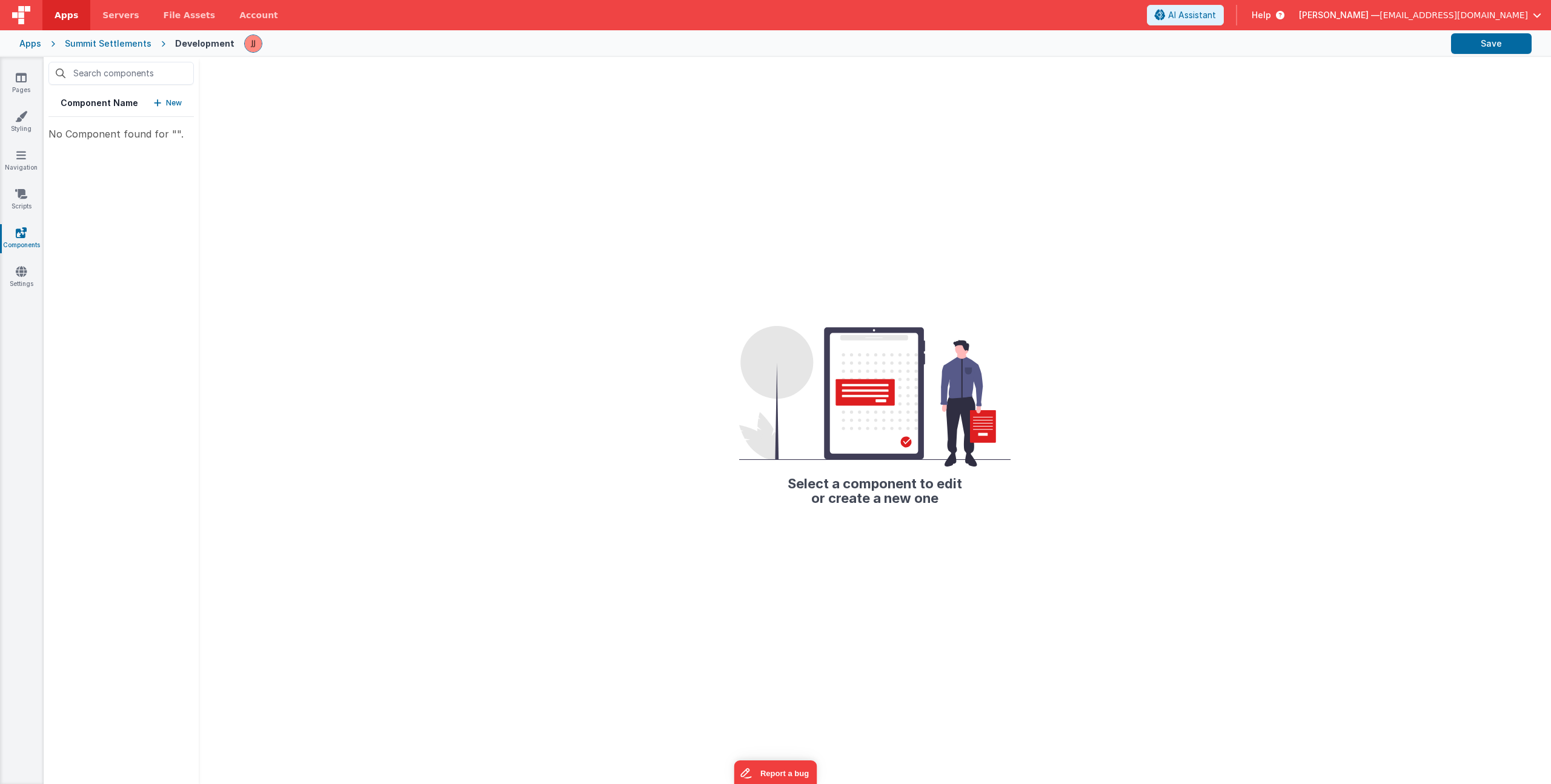
click at [160, 101] on icon "button" at bounding box center [157, 102] width 8 height 8
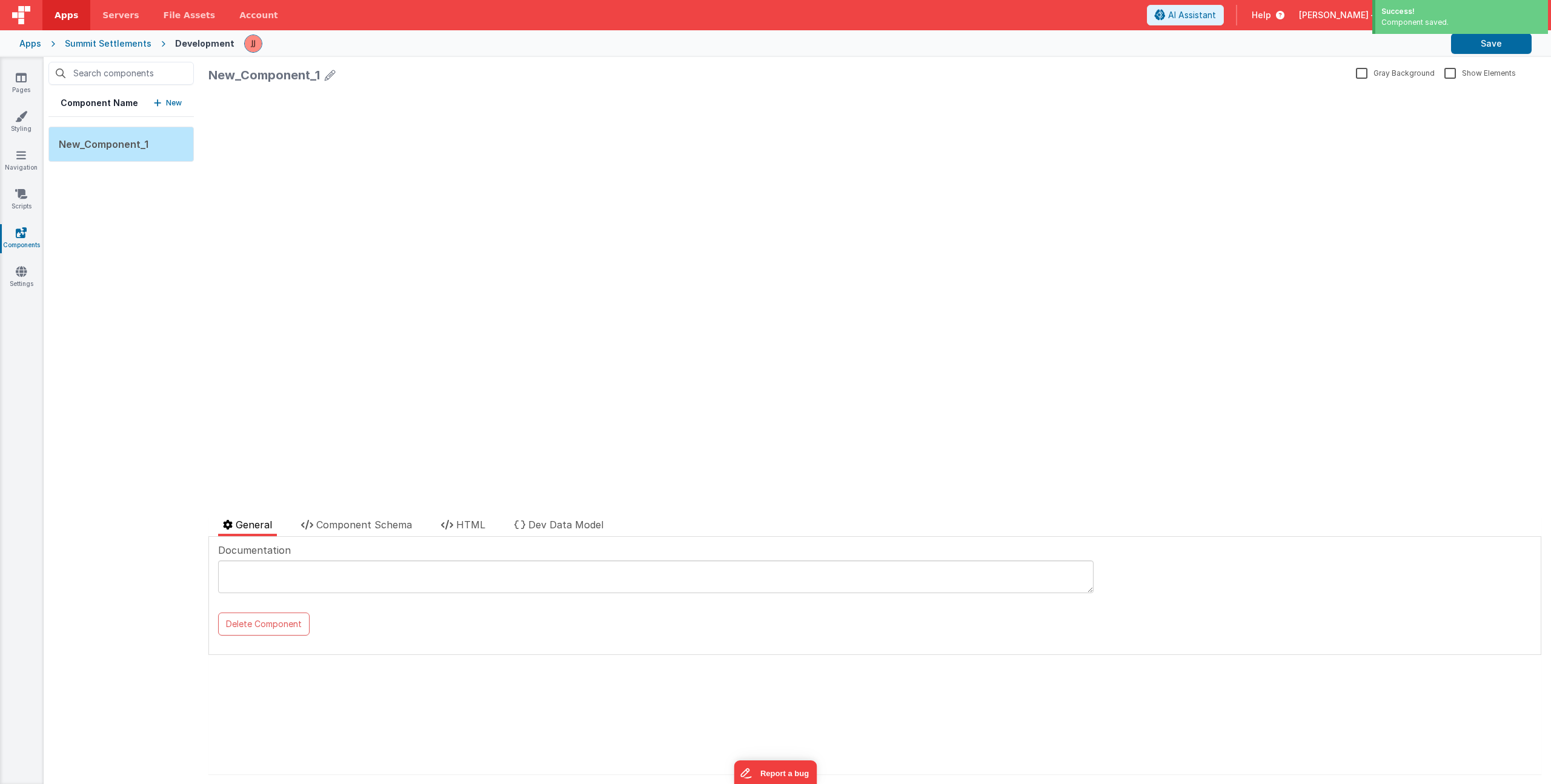
click at [330, 73] on icon at bounding box center [330, 75] width 11 height 17
click at [330, 73] on input "New_Component_1" at bounding box center [390, 78] width 363 height 28
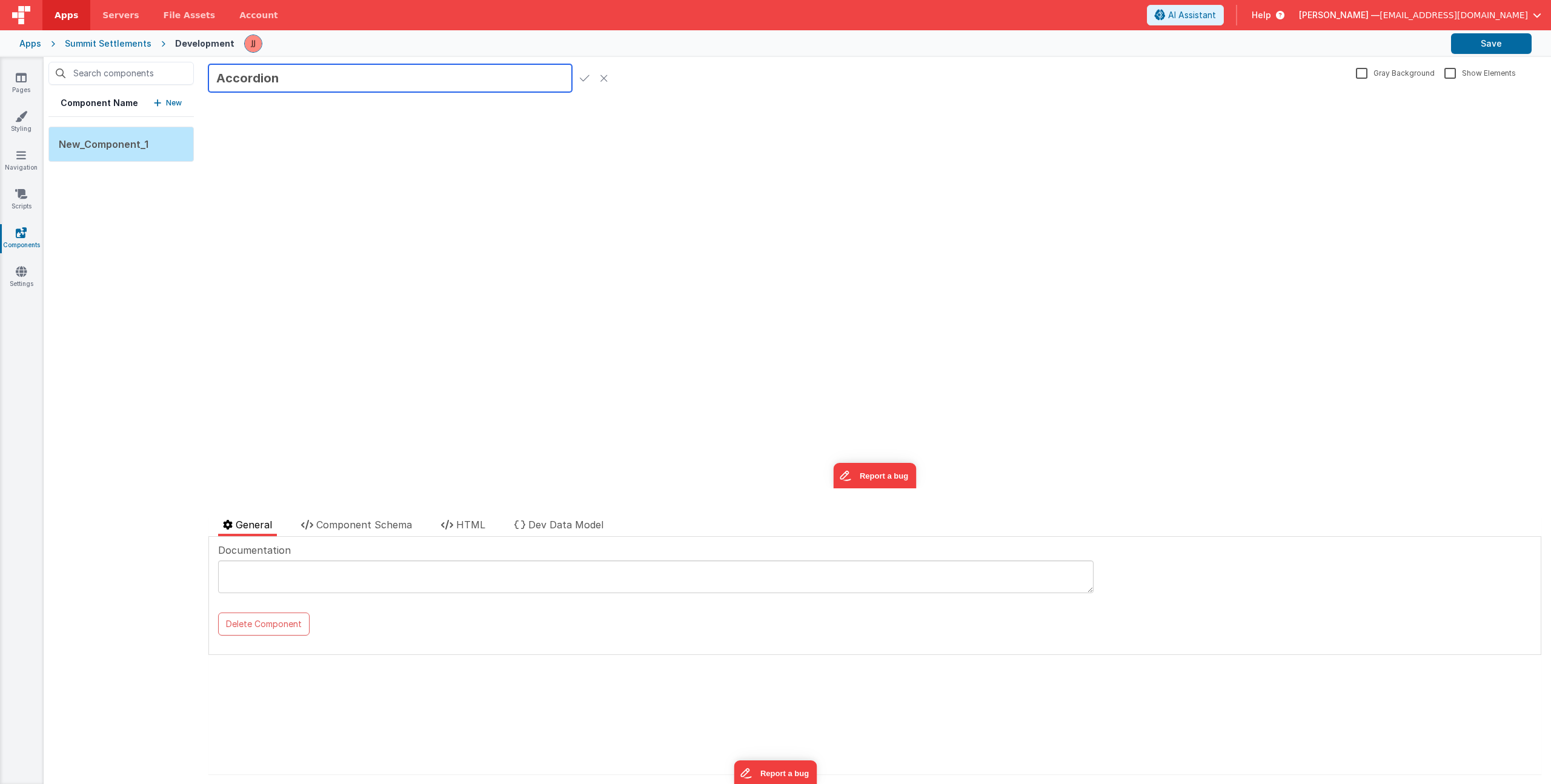
type input "Accordion"
click at [584, 78] on icon at bounding box center [584, 78] width 10 height 17
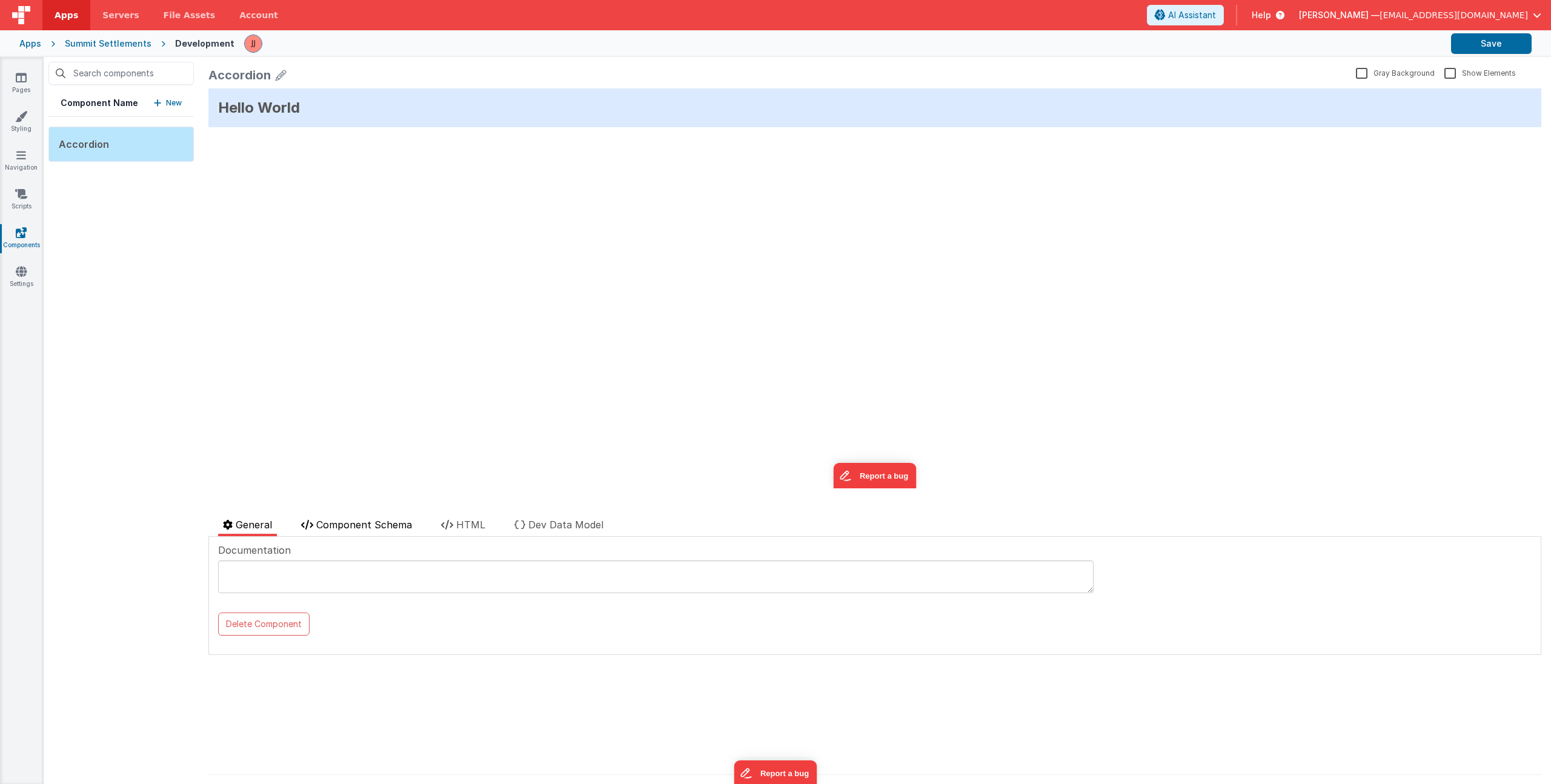
click at [366, 524] on span "Component Schema" at bounding box center [364, 524] width 95 height 12
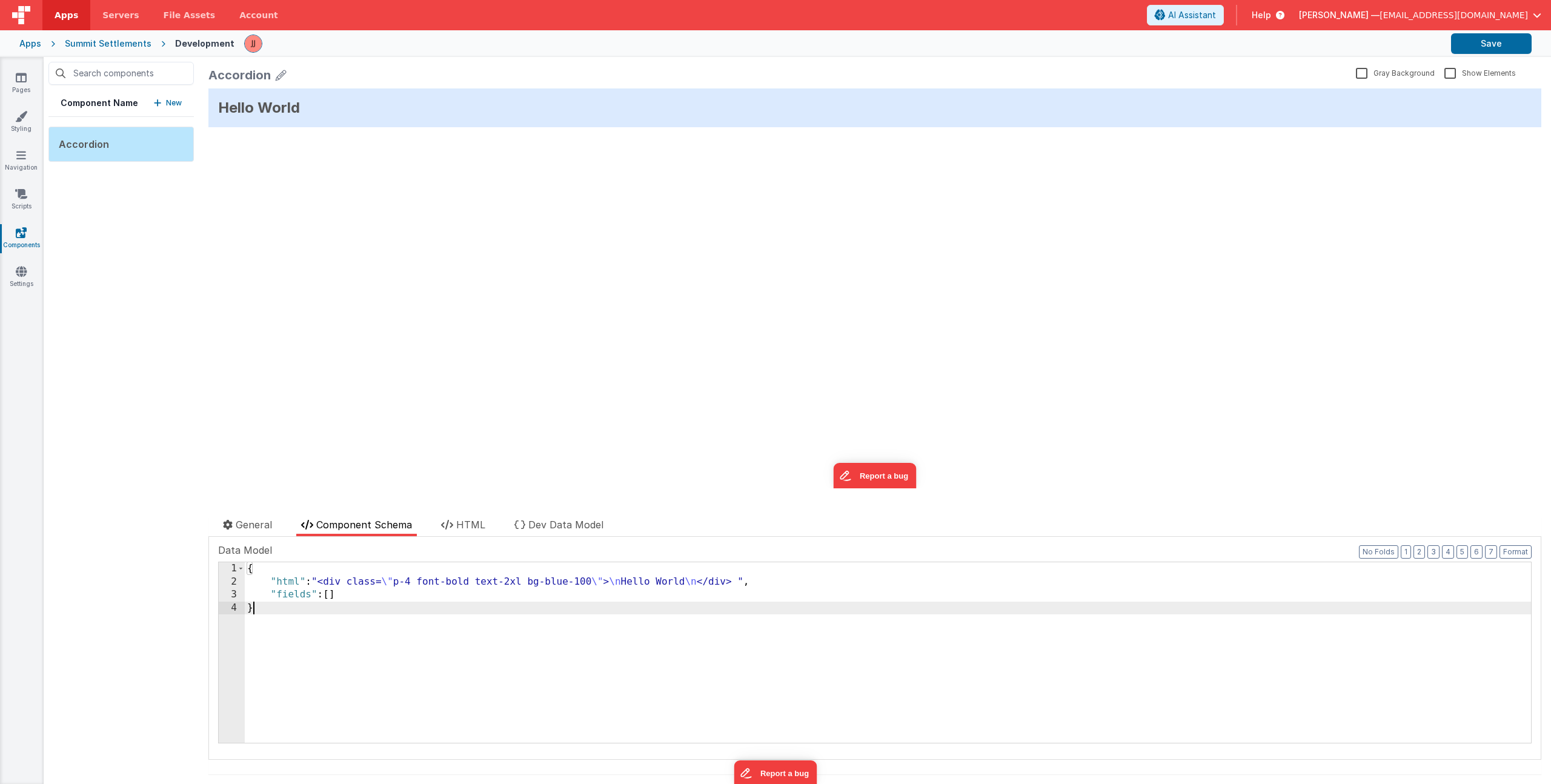
click at [338, 603] on div "{ "html" : "<div class= \" p-4 font-bold text-2xl bg-blue-100 \" > \n Hello Wor…" at bounding box center [887, 665] width 1286 height 207
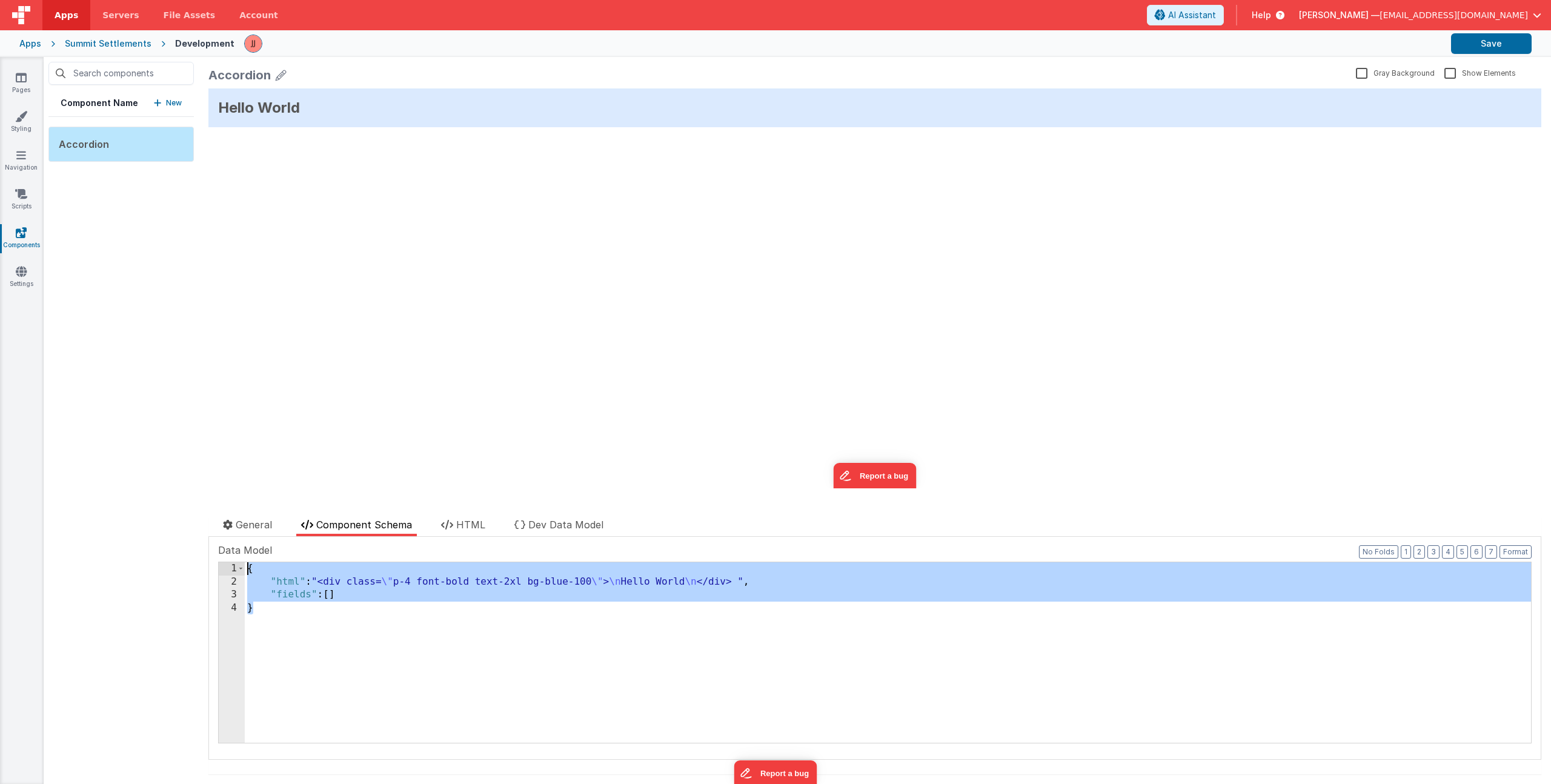
drag, startPoint x: 200, startPoint y: 560, endPoint x: 121, endPoint y: 474, distance: 116.8
click at [121, 474] on div "Component Name New Accordion Accordion Gray Background Show Elements General Co…" at bounding box center [797, 420] width 1507 height 726
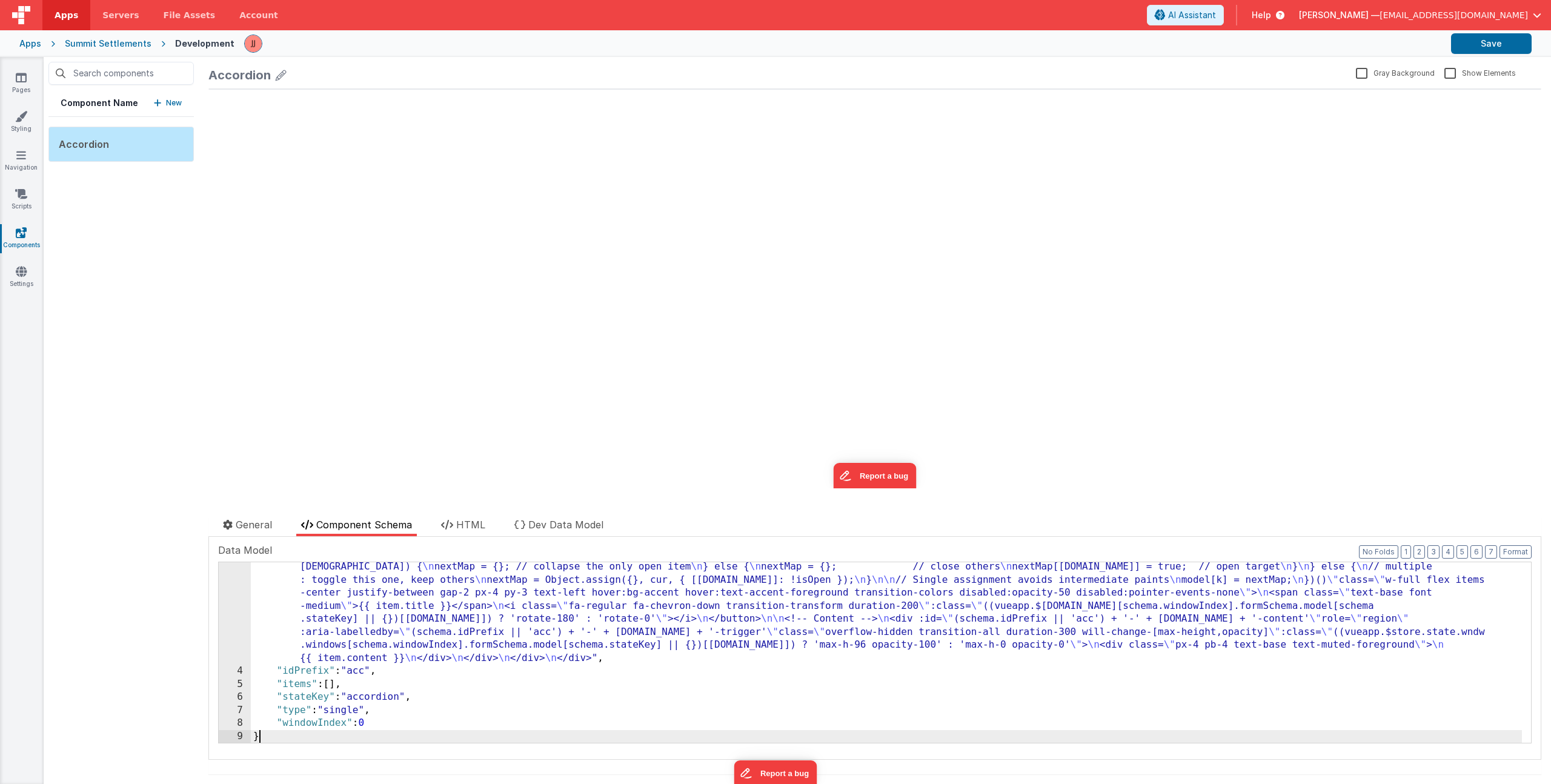
scroll to position [92, 0]
click at [1514, 44] on button "Save" at bounding box center [1491, 43] width 80 height 20
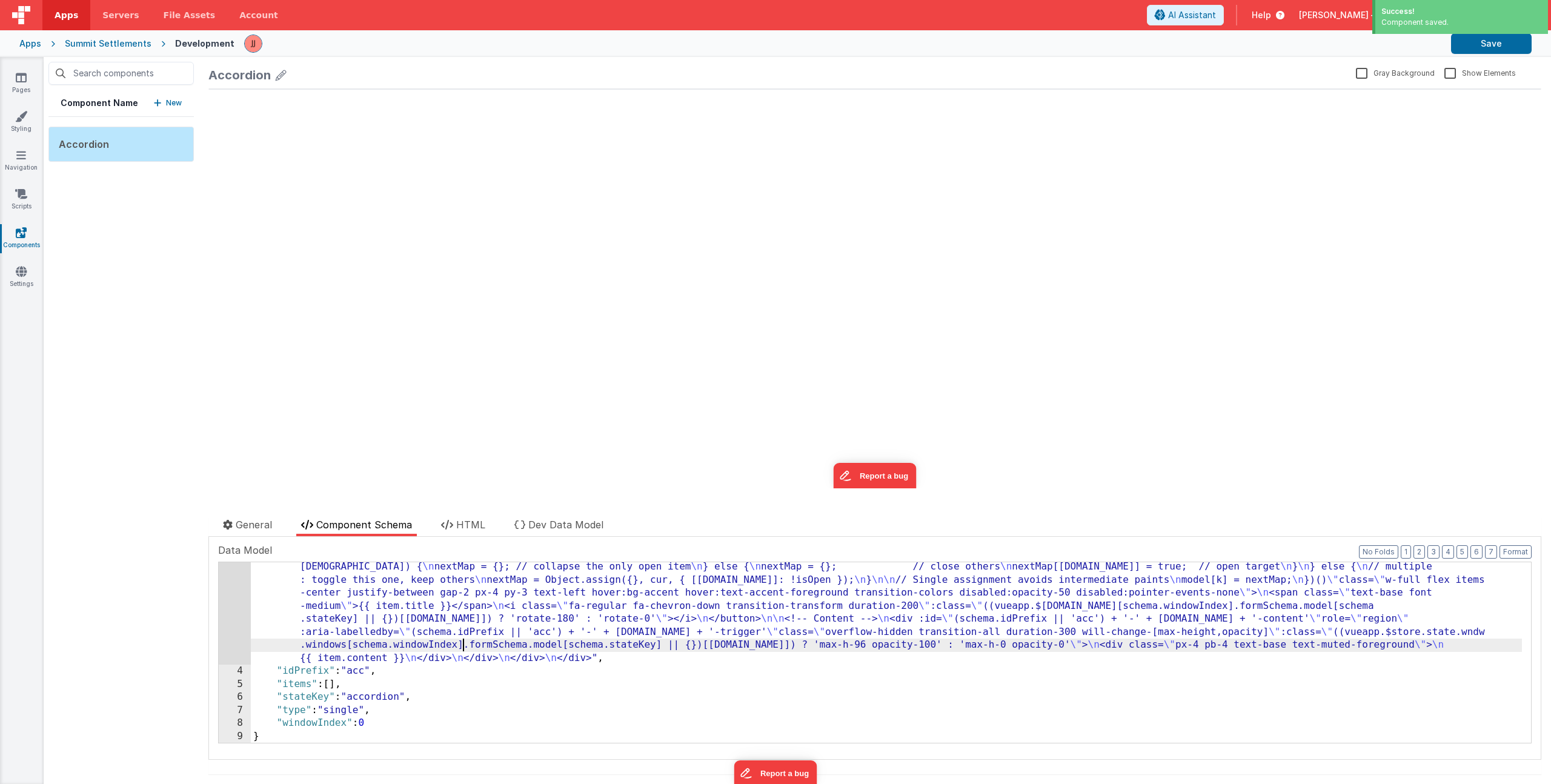
click at [462, 639] on div ""html" : "<div class= \" w-full bg-card text-card-foreground border border-bord…" at bounding box center [886, 677] width 1271 height 362
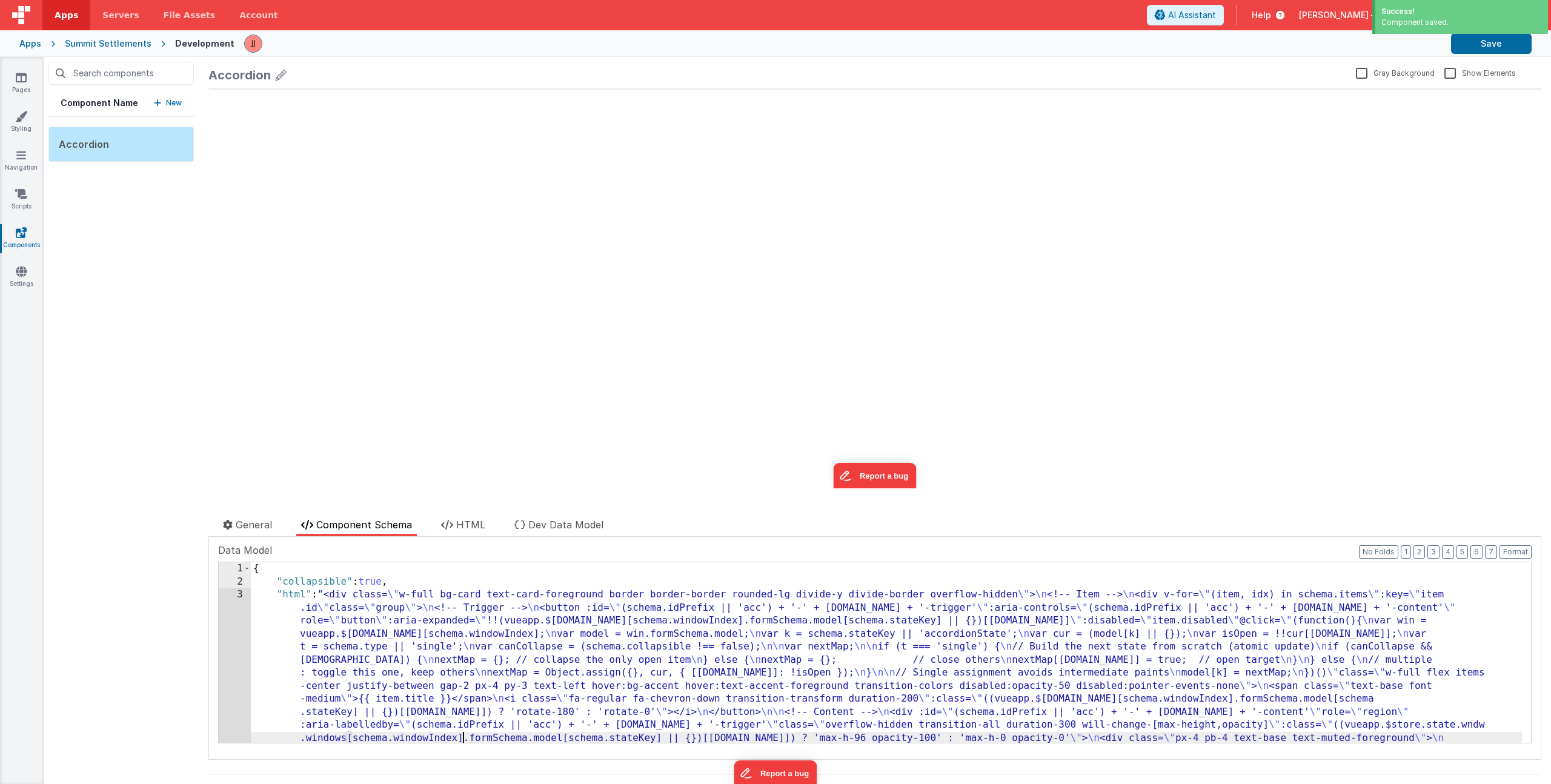
scroll to position [0, 0]
click at [92, 197] on div "Component Name New Accordion" at bounding box center [121, 420] width 155 height 726
